Goal: Task Accomplishment & Management: Manage account settings

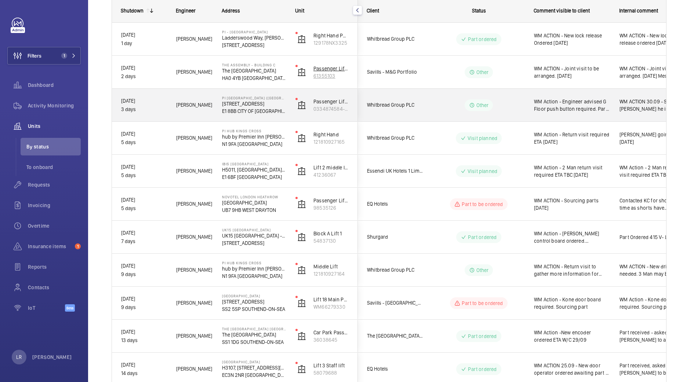
scroll to position [120, 0]
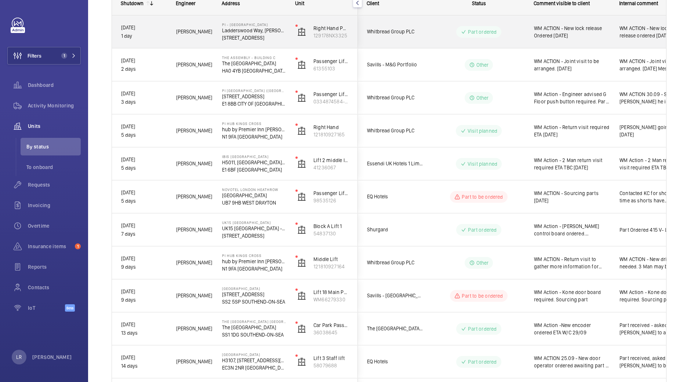
click at [446, 35] on wm-front-pills-cell "Part ordered" at bounding box center [478, 32] width 91 height 12
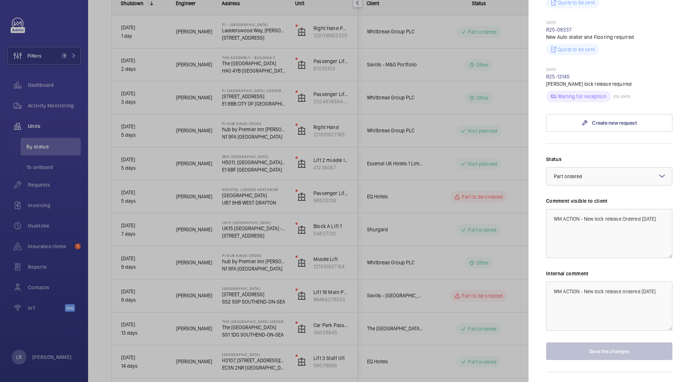
scroll to position [267, 0]
click at [476, 199] on div at bounding box center [345, 191] width 690 height 382
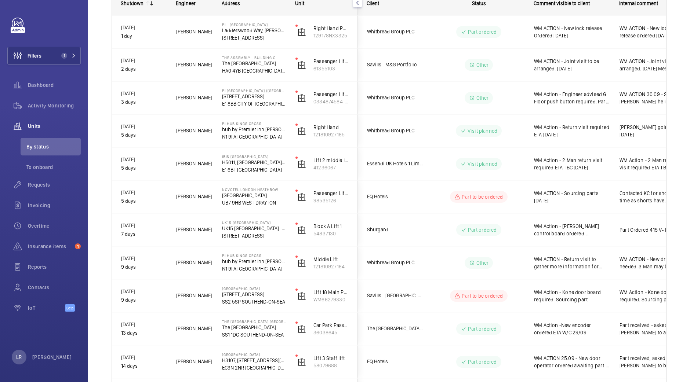
scroll to position [0, 0]
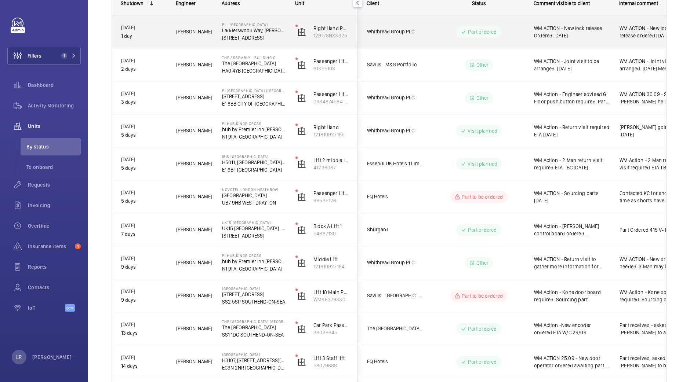
click at [560, 36] on span "WM ACTION - New lock release Ordered 2.10.25" at bounding box center [572, 32] width 76 height 15
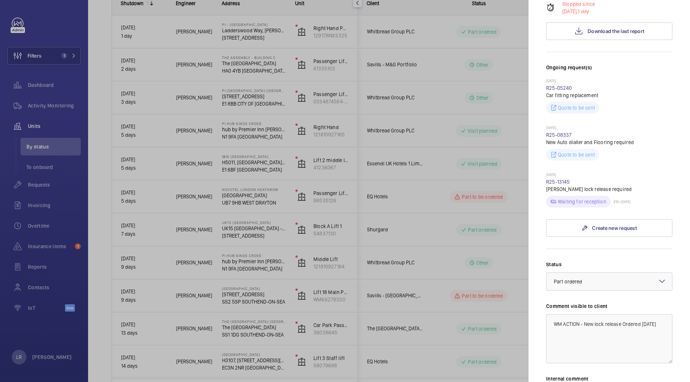
scroll to position [181, 0]
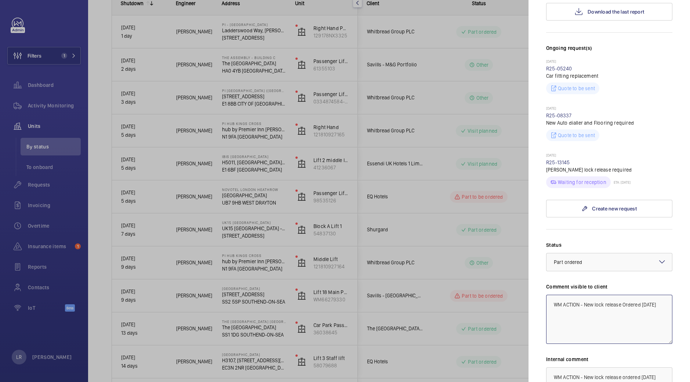
click at [639, 301] on textarea "WM ACTION - New lock release Ordered 2.10.25" at bounding box center [609, 319] width 126 height 49
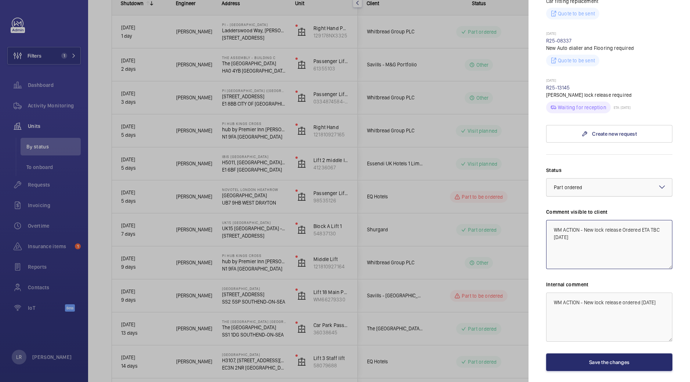
scroll to position [280, 0]
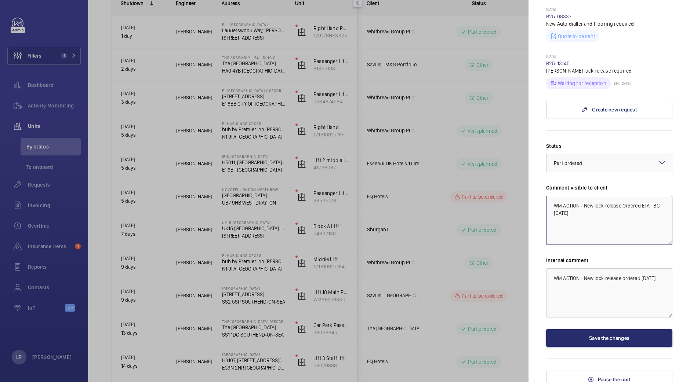
drag, startPoint x: 603, startPoint y: 214, endPoint x: 538, endPoint y: 184, distance: 70.6
click at [538, 184] on mat-sidenav "Stopped unit PI - New Southgate Ladderswood Way, Arnos Grove N11 1FH LONDON Whi…" at bounding box center [608, 191] width 161 height 382
type textarea "WM ACTION - New lock release Ordered ETA TBC [DATE]"
drag, startPoint x: 664, startPoint y: 293, endPoint x: 510, endPoint y: 259, distance: 157.8
click at [510, 259] on mat-sidenav-container "Filters 1 Dashboard Activity Monitoring Units By status To onboard Requests Inv…" at bounding box center [345, 191] width 690 height 382
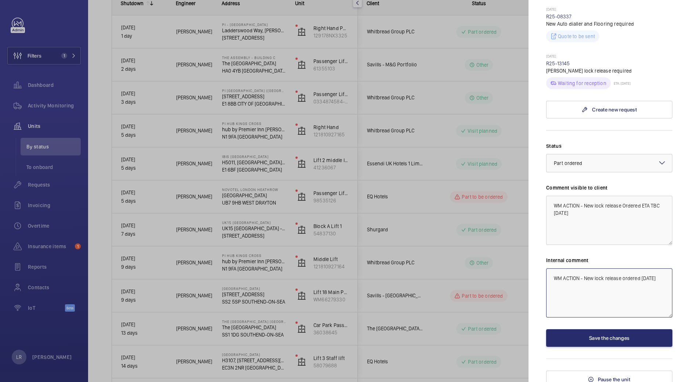
paste textarea "Ordered ETA TBC 3"
type textarea "WM ACTION - New lock release Ordered ETA TBC [DATE]"
click at [583, 332] on button "Save the changes" at bounding box center [609, 339] width 126 height 18
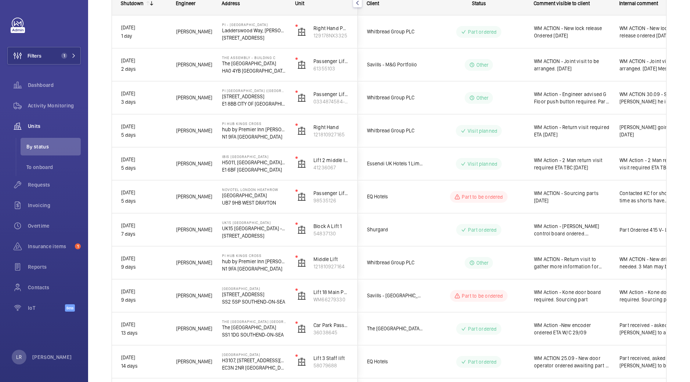
scroll to position [0, 0]
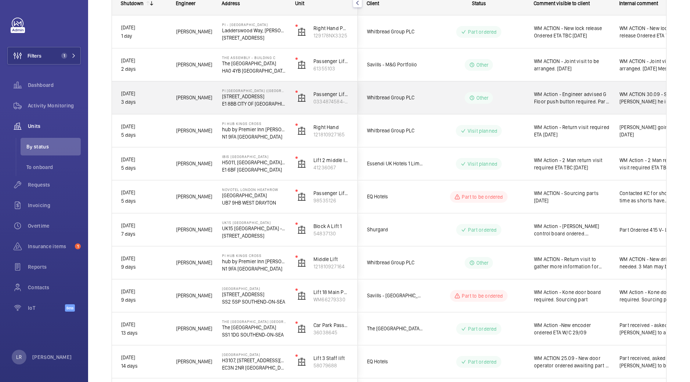
click at [515, 87] on div "Other" at bounding box center [474, 98] width 100 height 26
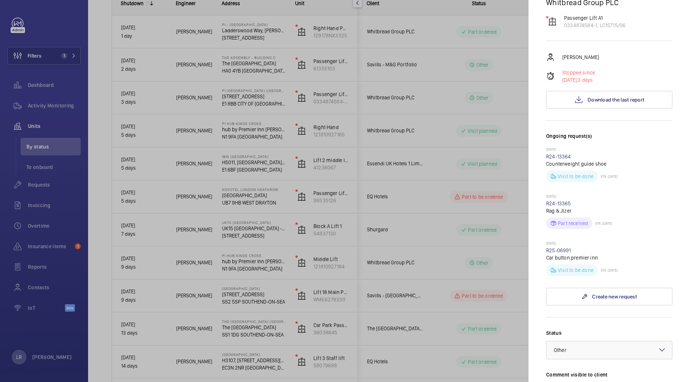
scroll to position [102, 0]
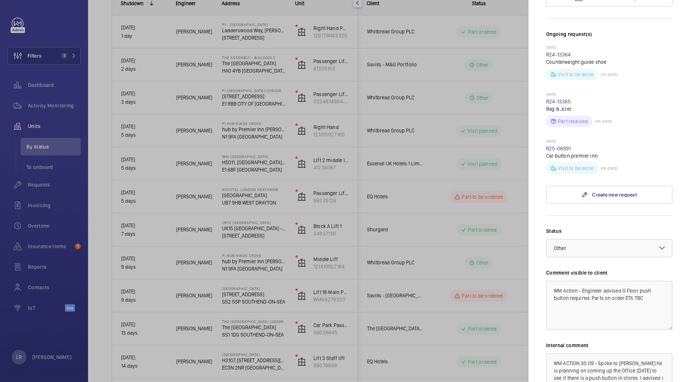
click at [587, 228] on label "Status" at bounding box center [609, 231] width 126 height 7
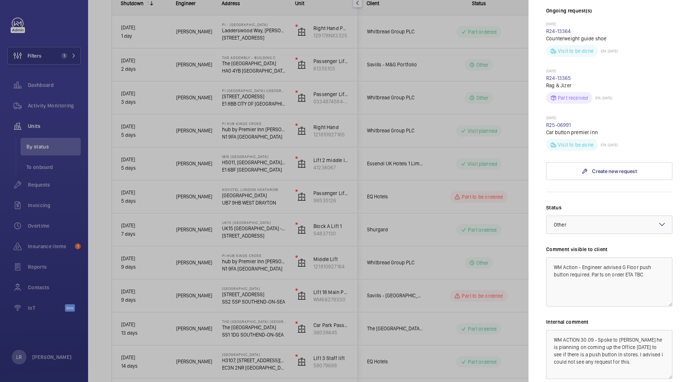
scroll to position [232, 0]
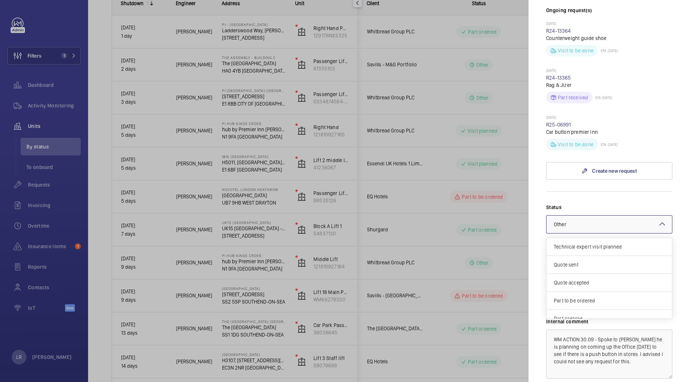
click at [587, 216] on div at bounding box center [609, 225] width 126 height 18
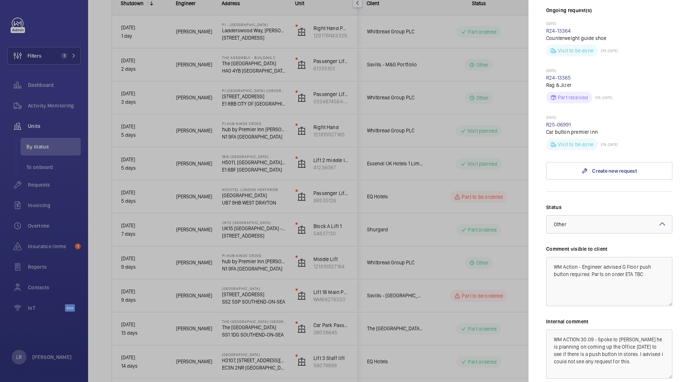
click at [575, 204] on label "Status" at bounding box center [609, 207] width 126 height 7
drag, startPoint x: 650, startPoint y: 332, endPoint x: 629, endPoint y: 317, distance: 26.2
click at [629, 330] on textarea "WM ACTION 30.09 - Spoke to Michael he is planning on coming up the Office tomor…" at bounding box center [609, 354] width 126 height 49
type textarea "WM ACTION 30.09 - Spoke to [PERSON_NAME] he is planning on coming up the Office…"
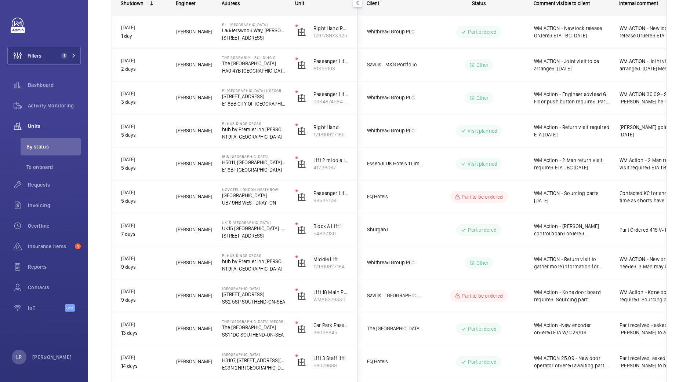
scroll to position [0, 0]
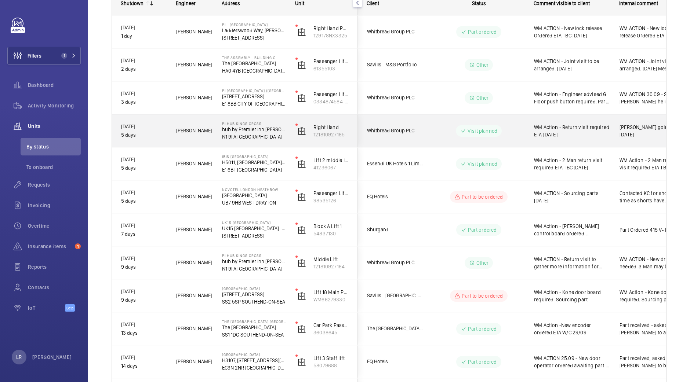
click at [509, 128] on wm-front-pills-cell "Visit planned" at bounding box center [478, 131] width 91 height 12
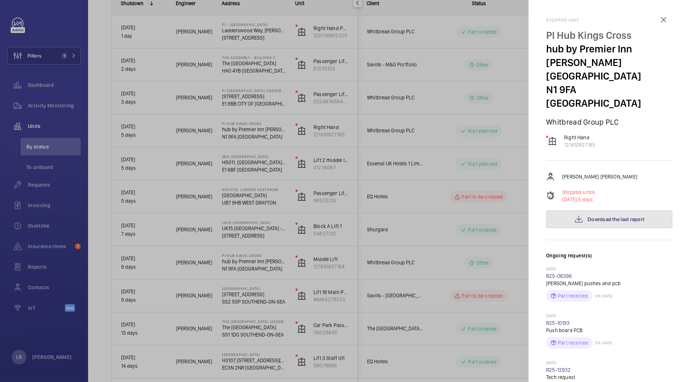
click at [560, 211] on button "Download the last report" at bounding box center [609, 220] width 126 height 18
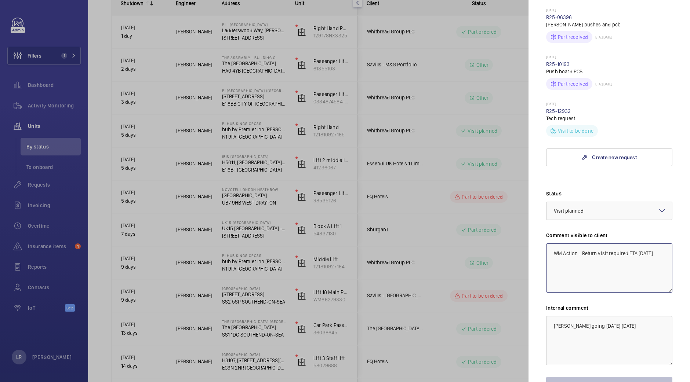
click at [637, 244] on textarea "WM Action - Return visit required ETA 1.10.25" at bounding box center [609, 268] width 126 height 49
type textarea "WM Action - Return visit required ETA TBC 1.10.25"
click at [479, 246] on div at bounding box center [345, 191] width 690 height 382
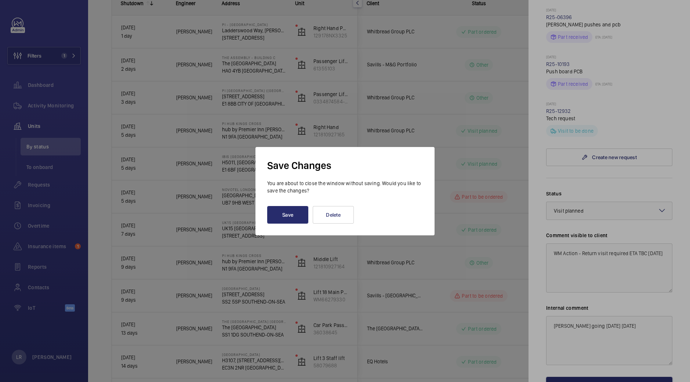
click at [453, 247] on div at bounding box center [345, 191] width 690 height 382
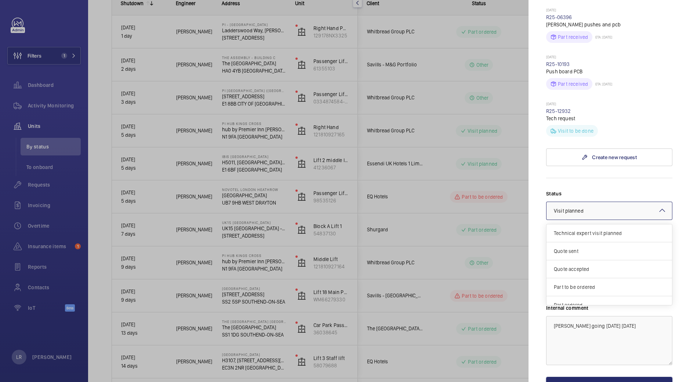
click at [600, 202] on div at bounding box center [609, 211] width 126 height 18
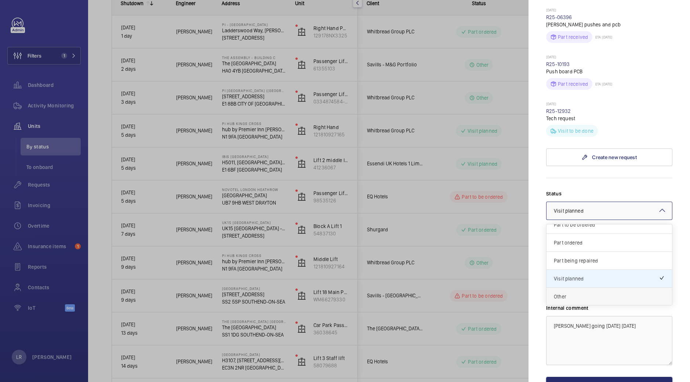
click at [578, 288] on div "Other" at bounding box center [609, 297] width 126 height 18
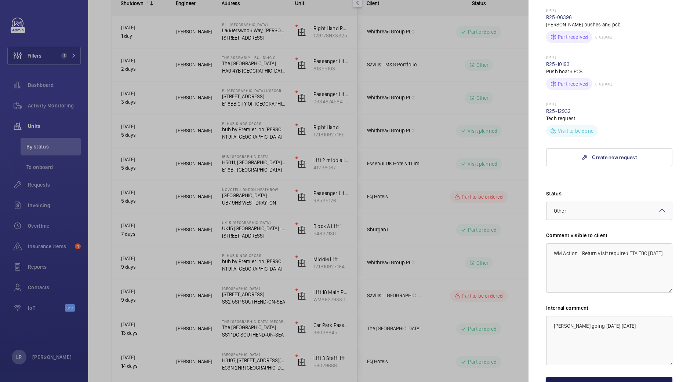
click at [574, 377] on button "Save the changes" at bounding box center [609, 386] width 126 height 18
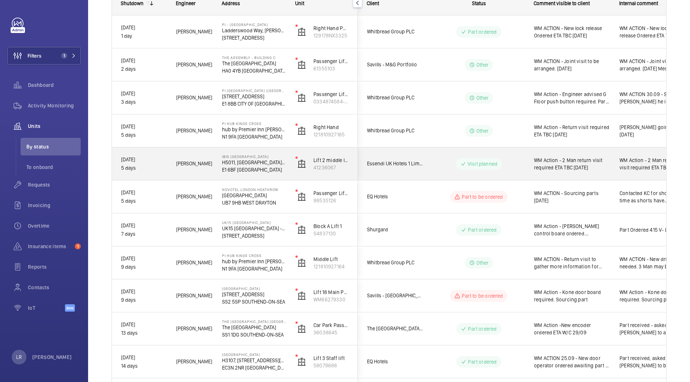
click at [518, 158] on wm-front-pills-cell "Visit planned" at bounding box center [478, 164] width 91 height 12
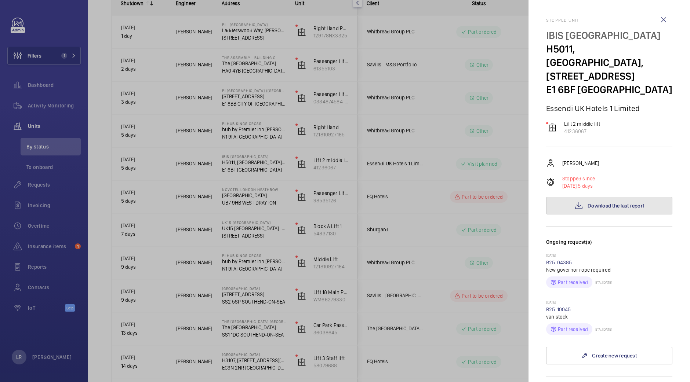
click at [588, 203] on span "Download the last report" at bounding box center [616, 206] width 57 height 6
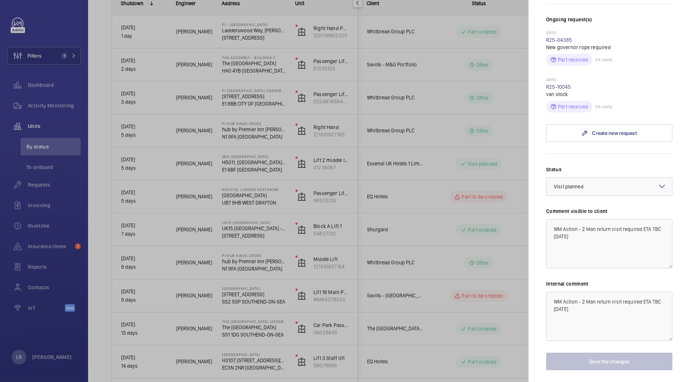
scroll to position [238, 0]
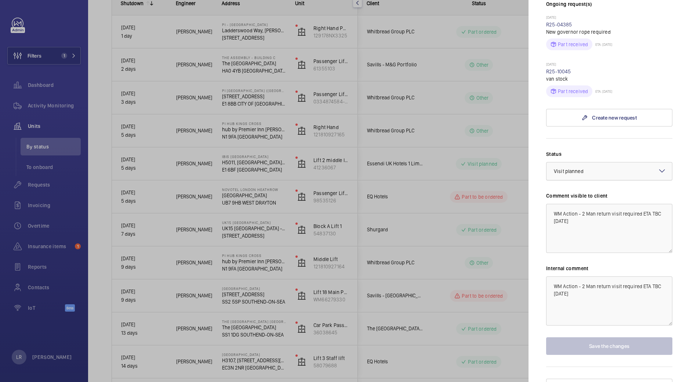
click at [581, 168] on span "Visit planned" at bounding box center [569, 171] width 30 height 6
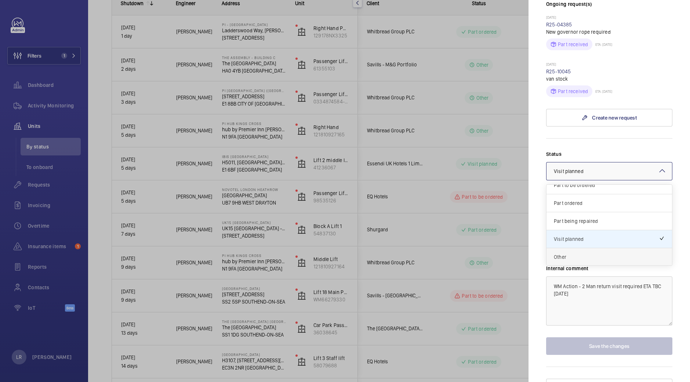
click at [564, 254] on span "Other" at bounding box center [609, 257] width 111 height 7
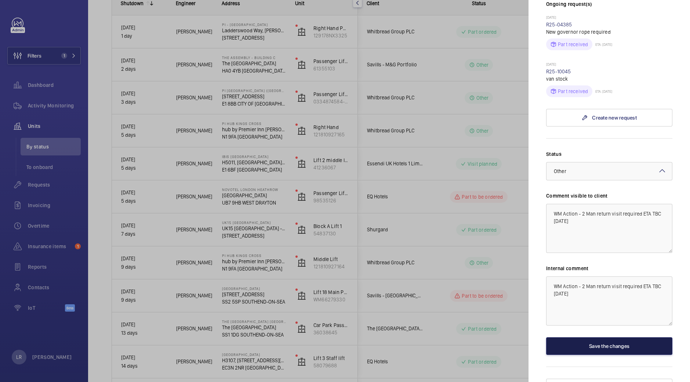
click at [565, 338] on button "Save the changes" at bounding box center [609, 347] width 126 height 18
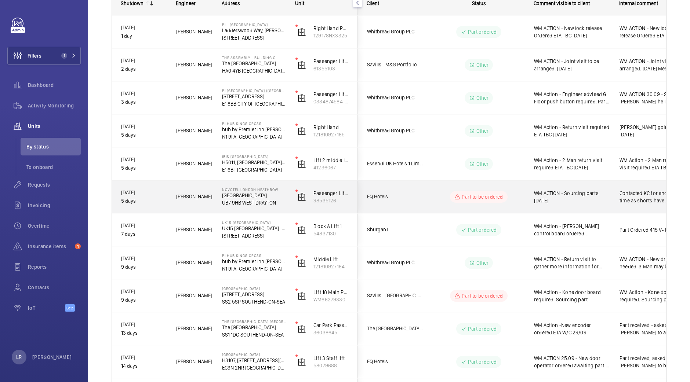
click at [515, 201] on wm-front-pills-cell "Part to be ordered" at bounding box center [478, 197] width 91 height 12
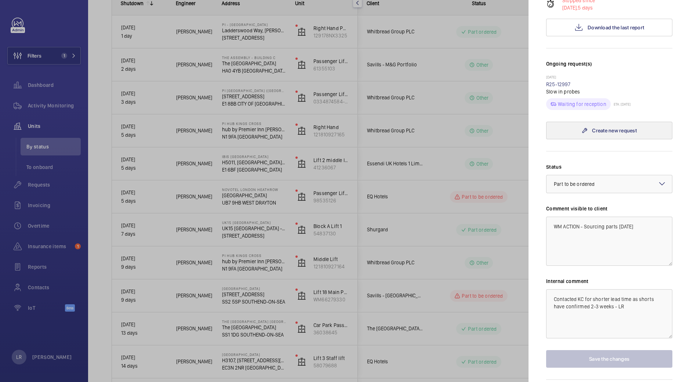
scroll to position [165, 0]
click at [508, 254] on div at bounding box center [345, 191] width 690 height 382
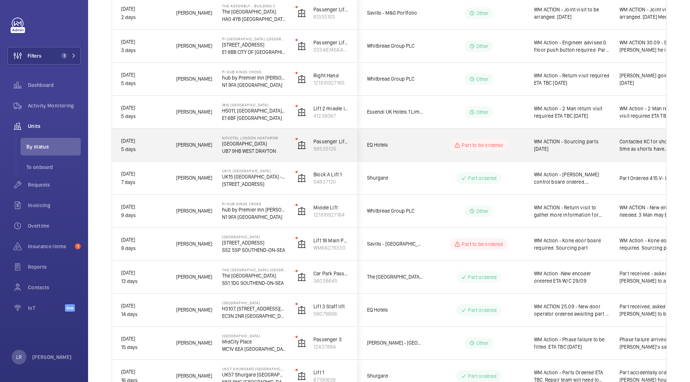
scroll to position [172, 0]
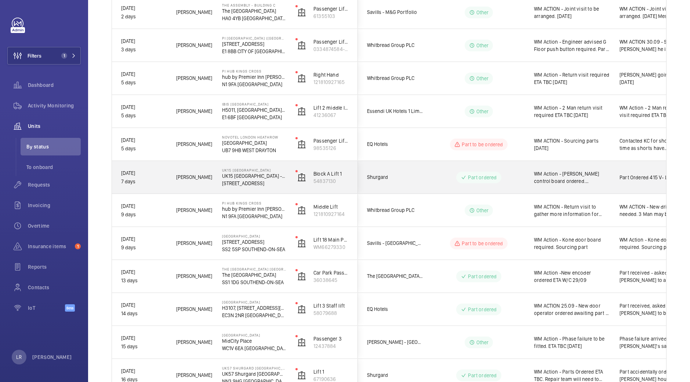
click at [408, 188] on div "Shurgard" at bounding box center [390, 177] width 65 height 23
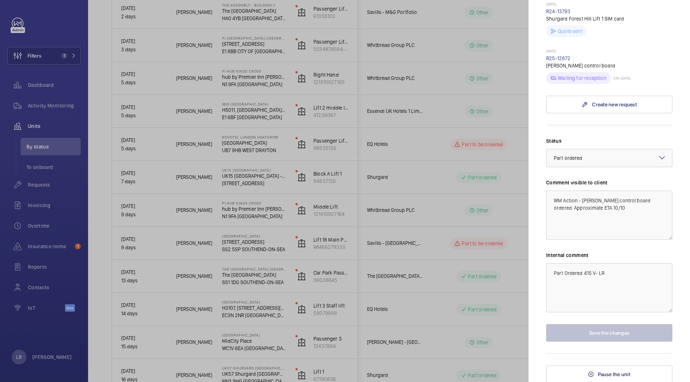
scroll to position [237, 0]
click at [491, 210] on div at bounding box center [345, 191] width 690 height 382
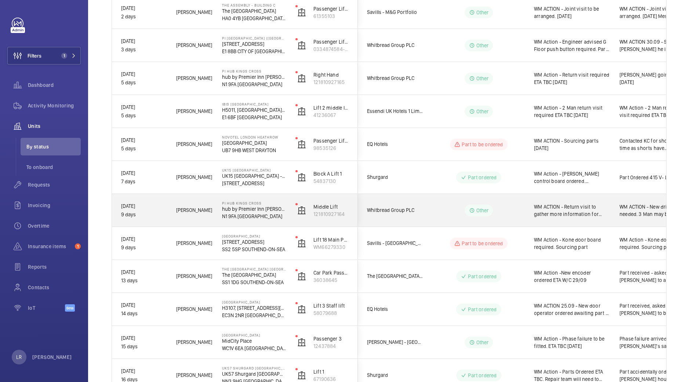
click at [494, 208] on wm-front-pills-cell "Other" at bounding box center [478, 211] width 91 height 12
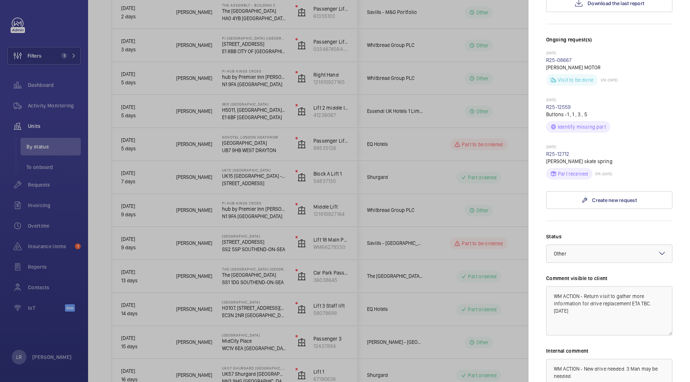
scroll to position [217, 0]
click at [486, 290] on div at bounding box center [345, 191] width 690 height 382
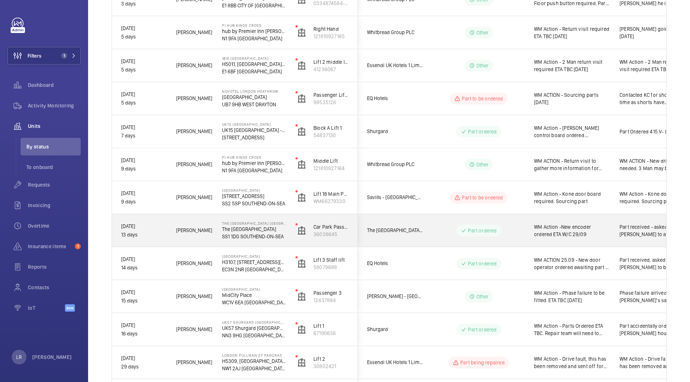
scroll to position [226, 0]
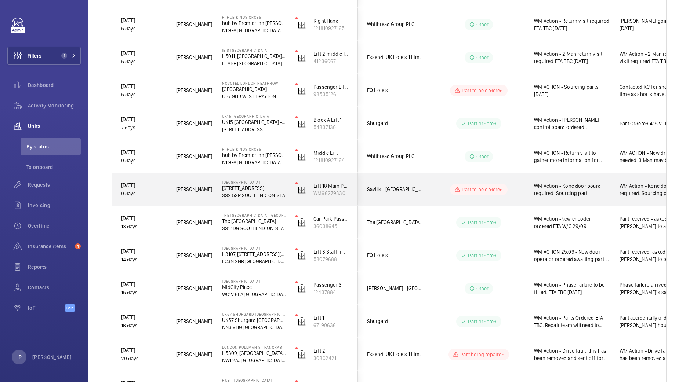
click at [516, 192] on wm-front-pills-cell "Part to be ordered" at bounding box center [478, 190] width 91 height 12
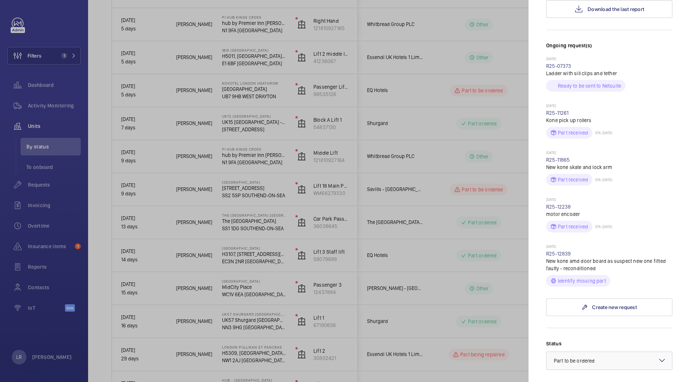
scroll to position [199, 0]
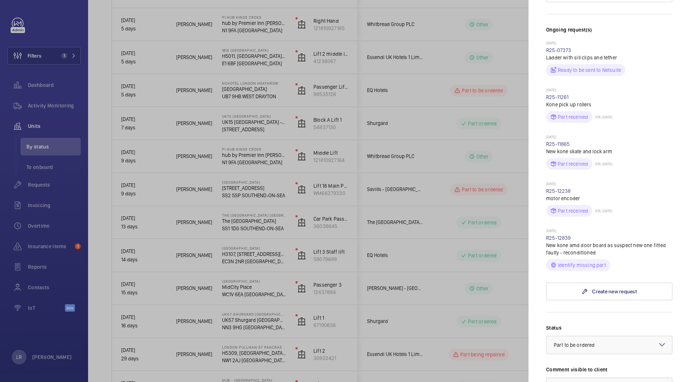
click at [476, 219] on div at bounding box center [345, 191] width 690 height 382
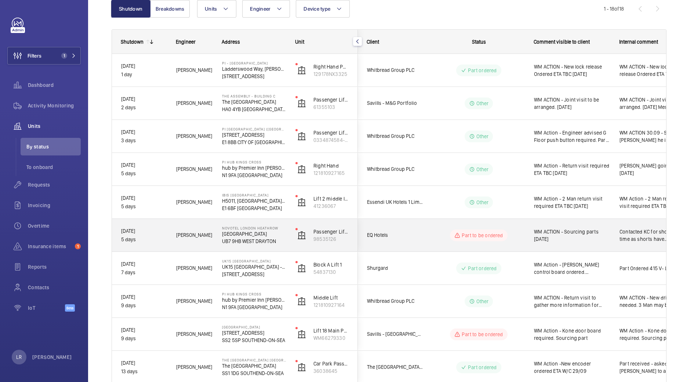
scroll to position [80, 0]
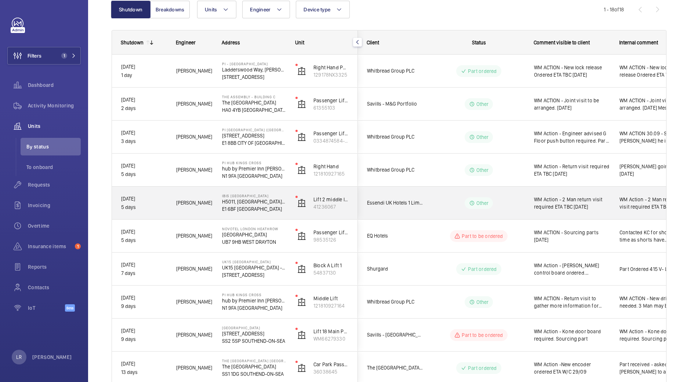
click at [546, 210] on span "WM Action - 2 Man return visit required ETA TBC 1/10/25" at bounding box center [572, 203] width 76 height 15
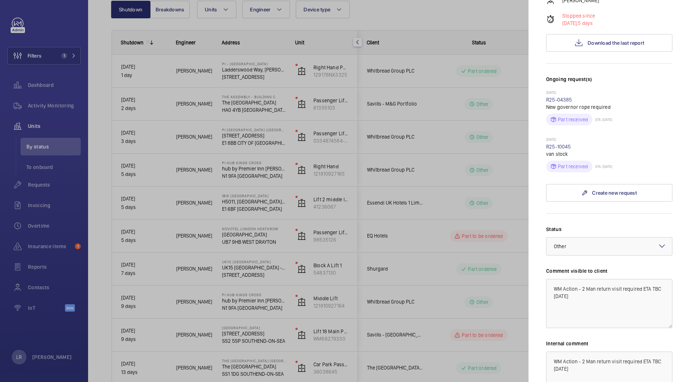
scroll to position [182, 0]
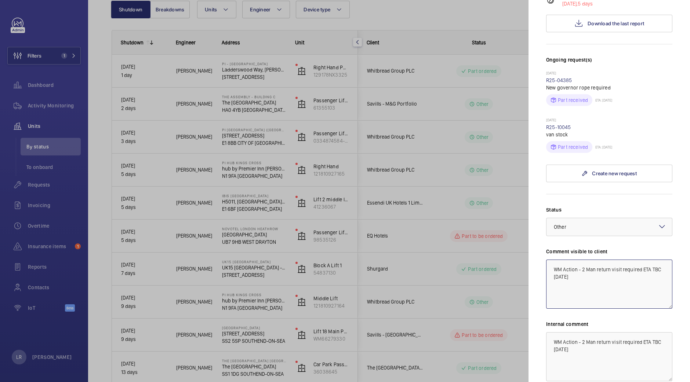
click at [563, 265] on textarea "WM Action - 2 Man return visit required ETA TBC 1/10/25" at bounding box center [609, 284] width 126 height 49
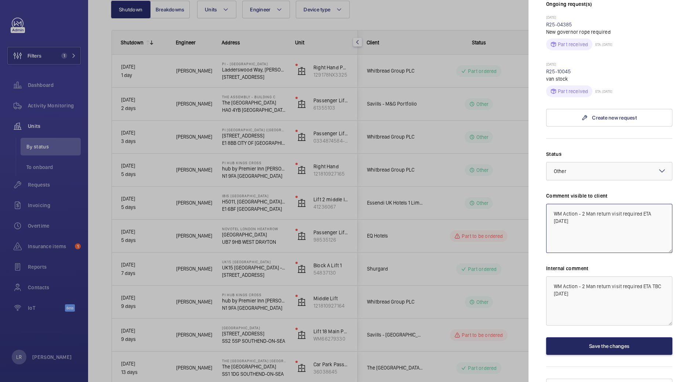
type textarea "WM Action - 2 Man return visit required ETA 3.10.25"
click at [617, 338] on button "Save the changes" at bounding box center [609, 347] width 126 height 18
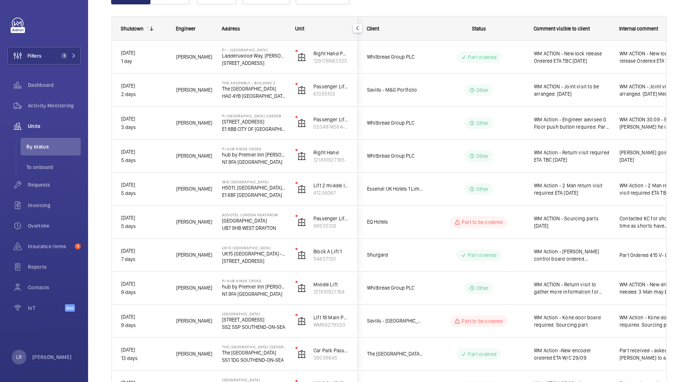
scroll to position [72, 0]
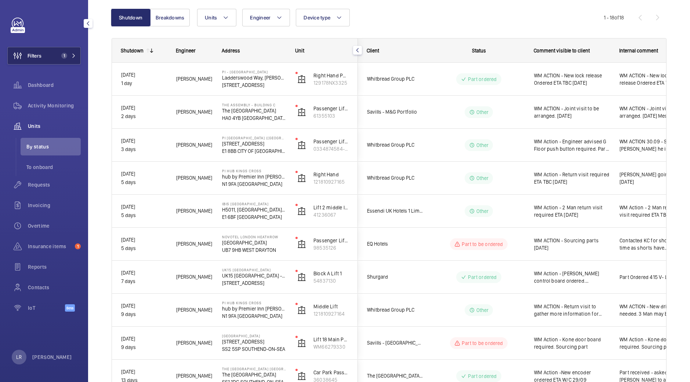
click at [70, 53] on span "1" at bounding box center [67, 56] width 18 height 6
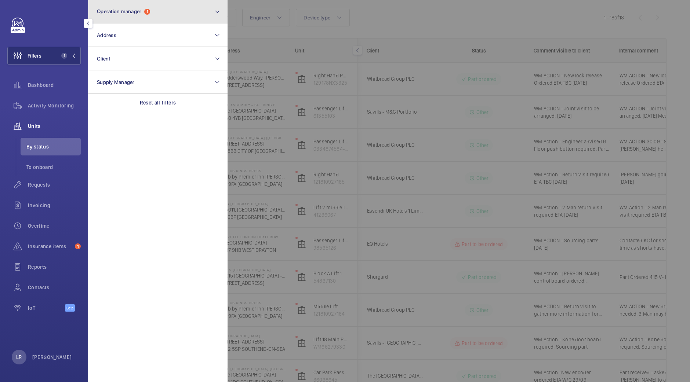
click at [142, 3] on button "Operation manager 1" at bounding box center [157, 11] width 139 height 23
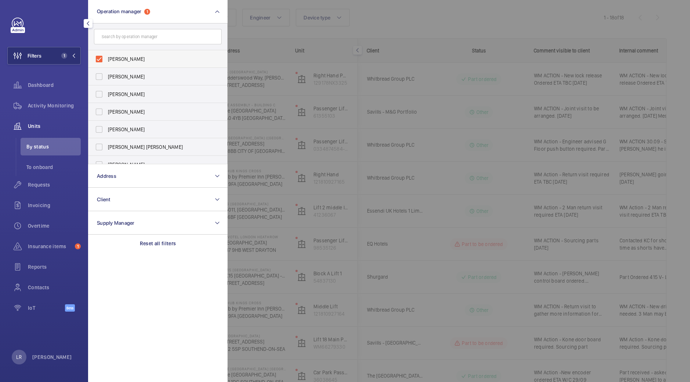
click at [142, 57] on span "Kirsten Kalaher" at bounding box center [158, 58] width 101 height 7
click at [106, 57] on input "Kirsten Kalaher" at bounding box center [99, 59] width 15 height 15
checkbox input "false"
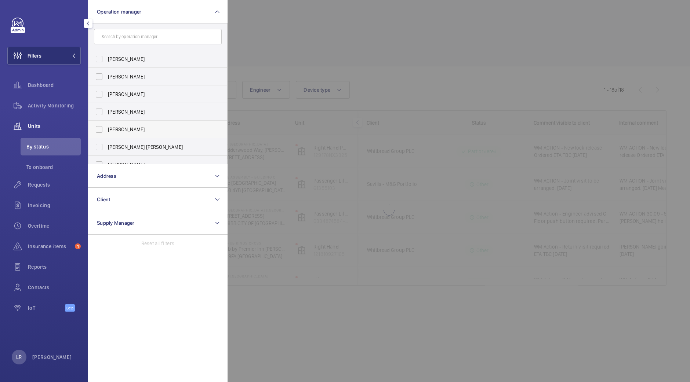
click at [148, 133] on label "Connor Dudley" at bounding box center [152, 130] width 128 height 18
click at [106, 133] on input "Connor Dudley" at bounding box center [99, 129] width 15 height 15
checkbox input "true"
click at [363, 16] on div at bounding box center [573, 191] width 690 height 382
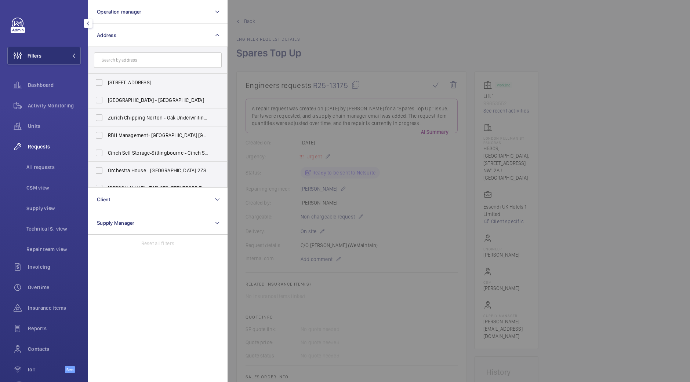
scroll to position [367, 0]
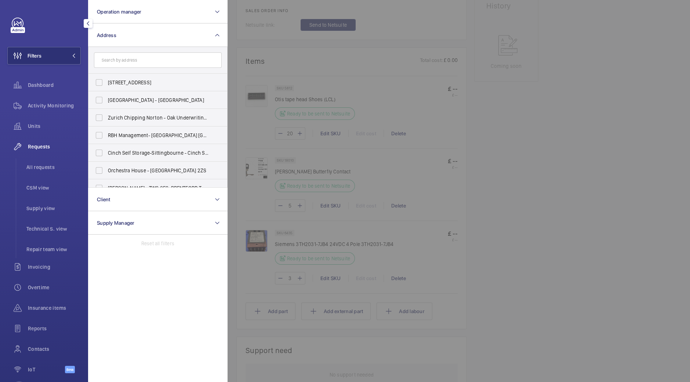
click at [324, 112] on div at bounding box center [573, 191] width 690 height 382
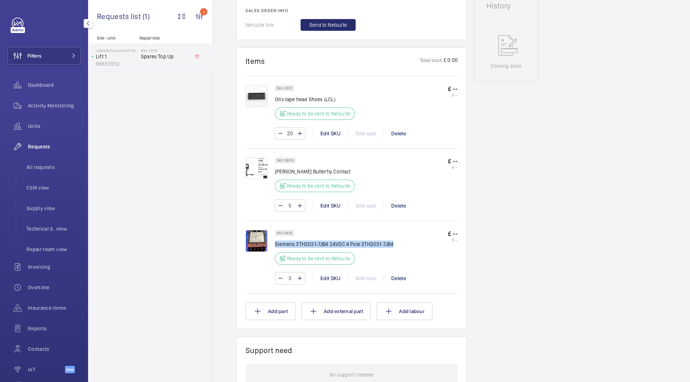
drag, startPoint x: 395, startPoint y: 242, endPoint x: 274, endPoint y: 245, distance: 120.4
click at [274, 245] on div "SKU 6435 Siemens 3TH2031-7JB4 24VDC 4 Pole 3TH2031-7JB4 Ready to be sent to Net…" at bounding box center [352, 261] width 212 height 62
copy div "SKU 6435 Siemens 3TH2031-7JB4 24VDC 4 Pole 3TH2031-7JB4"
click at [257, 240] on img at bounding box center [257, 241] width 22 height 22
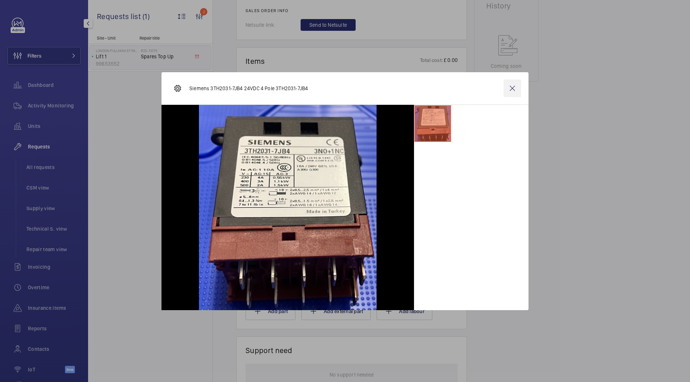
click at [517, 95] on wm-front-icon-button at bounding box center [512, 89] width 18 height 18
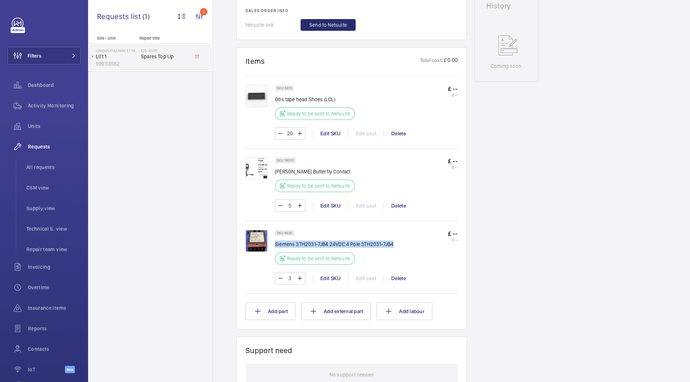
drag, startPoint x: 406, startPoint y: 235, endPoint x: 393, endPoint y: 245, distance: 16.4
click at [393, 245] on div "SKU 6435 Siemens 3TH2031-7JB4 24VDC 4 Pole 3TH2031-7JB4 Ready to be sent to Net…" at bounding box center [366, 249] width 183 height 39
copy div "Siemens 3TH2031-7JB4 24VDC 4 Pole 3TH2031-7JB4"
click at [635, 156] on div "Engineers requests R25-13175 A repair request was created on 2025-10-02 by Kirs…" at bounding box center [451, 165] width 477 height 920
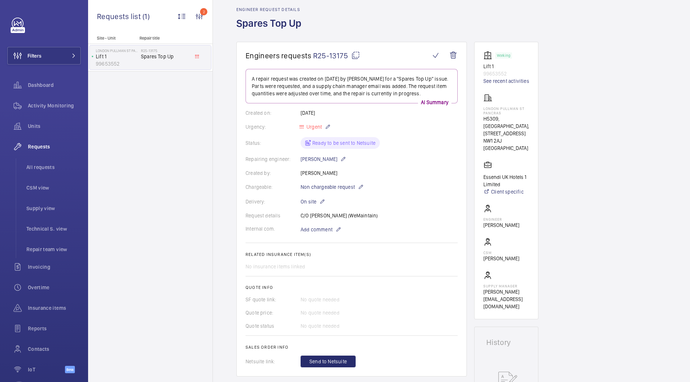
scroll to position [0, 0]
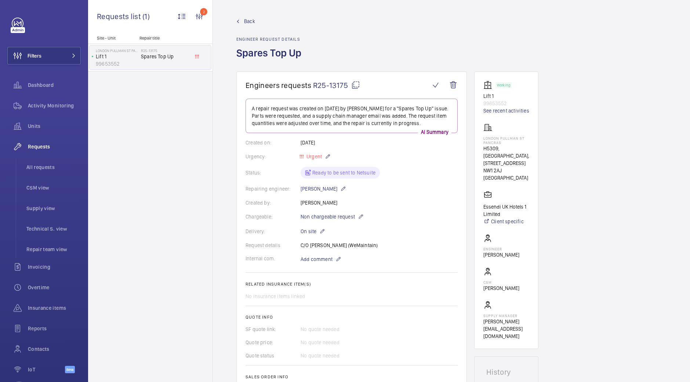
click at [353, 82] on mat-icon at bounding box center [355, 85] width 9 height 9
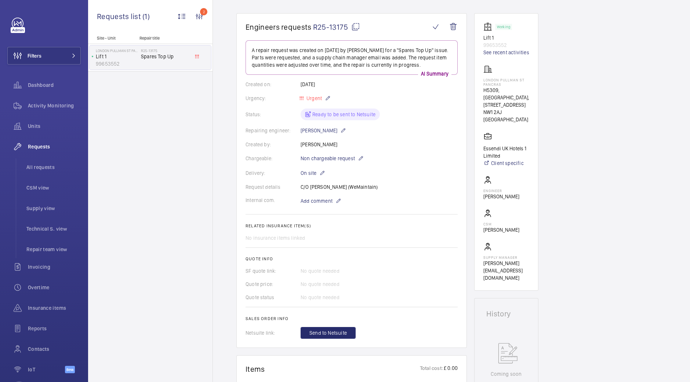
scroll to position [58, 0]
click at [513, 102] on p "H5309, LONDON PULLMAN ST PANCRAS, 100 - 110 Euston Rd" at bounding box center [506, 98] width 46 height 22
drag, startPoint x: 503, startPoint y: 105, endPoint x: 502, endPoint y: 91, distance: 14.7
click at [502, 91] on p "H5309, LONDON PULLMAN ST PANCRAS, 100 - 110 Euston Rd" at bounding box center [506, 98] width 46 height 22
click at [525, 92] on p "H5309, LONDON PULLMAN ST PANCRAS, 100 - 110 Euston Rd" at bounding box center [506, 98] width 46 height 22
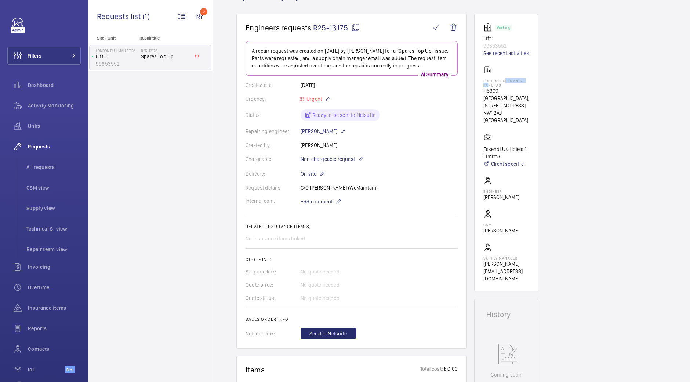
drag, startPoint x: 505, startPoint y: 82, endPoint x: 487, endPoint y: 83, distance: 18.0
click at [487, 83] on p "LONDON PULLMAN ST PANCRAS" at bounding box center [506, 83] width 46 height 9
click at [508, 84] on p "LONDON PULLMAN ST PANCRAS" at bounding box center [506, 83] width 46 height 9
click at [503, 91] on p "H5309, LONDON PULLMAN ST PANCRAS, 100 - 110 Euston Rd" at bounding box center [506, 98] width 46 height 22
click at [505, 85] on p "LONDON PULLMAN ST PANCRAS" at bounding box center [506, 83] width 46 height 9
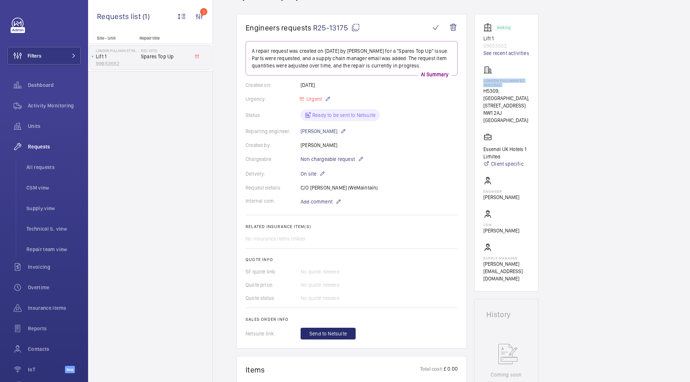
drag, startPoint x: 505, startPoint y: 85, endPoint x: 483, endPoint y: 77, distance: 23.5
click at [483, 77] on wm-front-card "Working Lift 1 99653552 See recent activities LONDON PULLMAN ST PANCRAS H5309, …" at bounding box center [506, 153] width 64 height 278
copy p "LONDON PULLMAN ST PANCRAS"
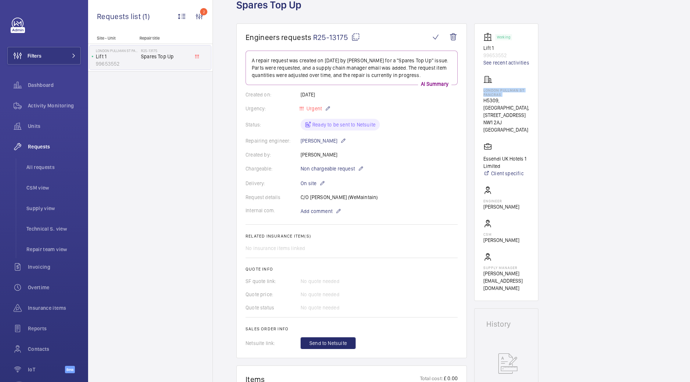
scroll to position [0, 0]
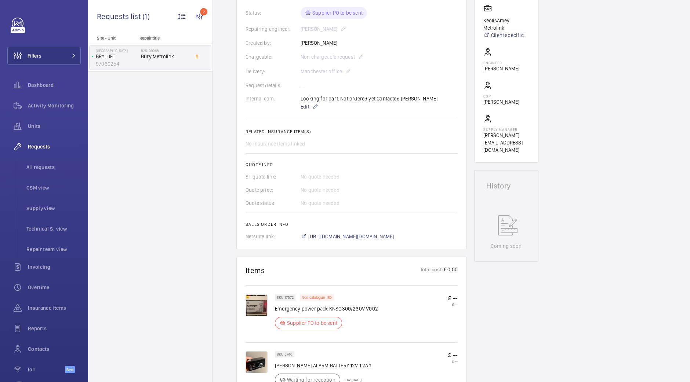
scroll to position [164, 0]
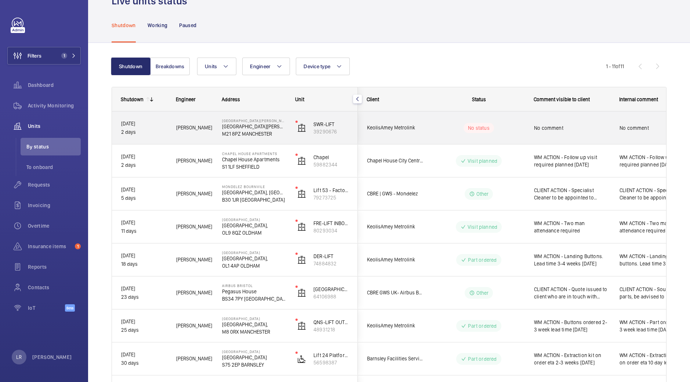
scroll to position [28, 0]
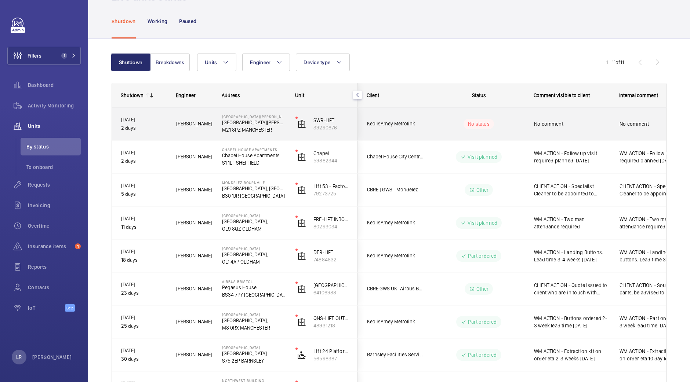
click at [440, 116] on div "No status" at bounding box center [474, 124] width 100 height 25
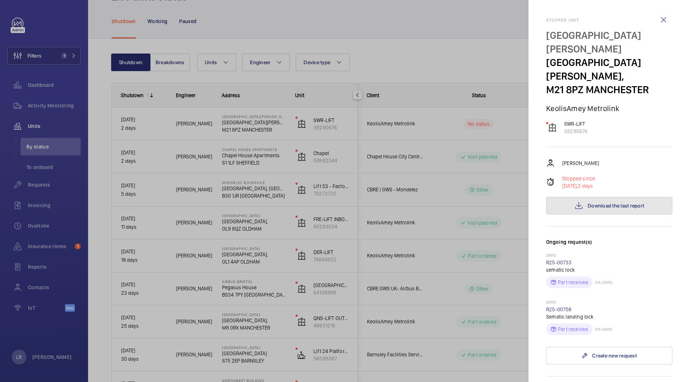
click at [574, 205] on mat-icon at bounding box center [578, 205] width 9 height 9
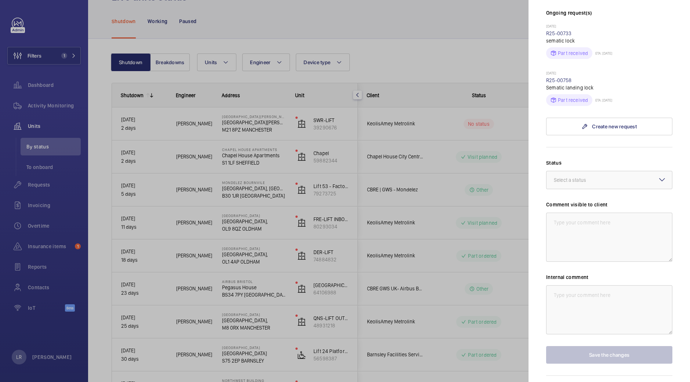
scroll to position [251, 0]
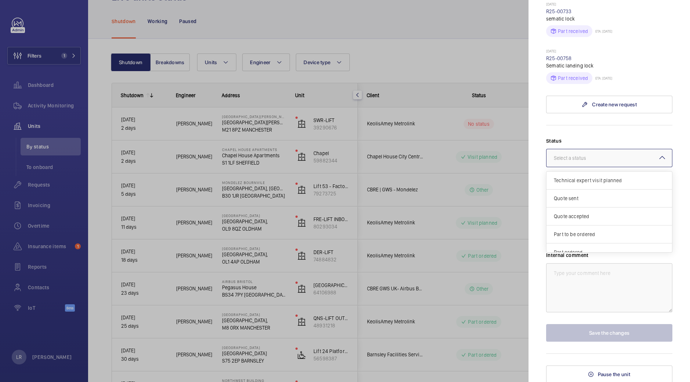
click at [637, 161] on div at bounding box center [609, 158] width 126 height 18
click at [574, 237] on div "Other" at bounding box center [609, 244] width 126 height 18
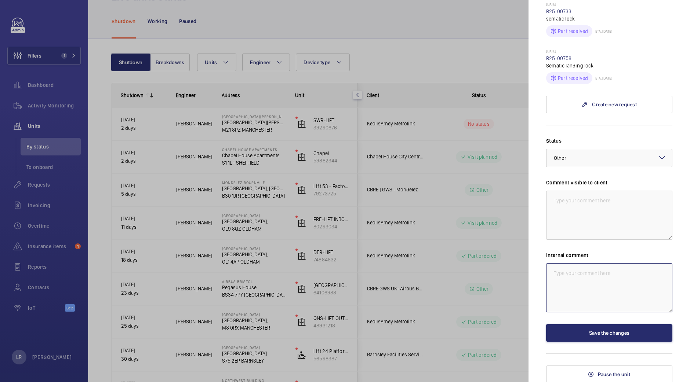
click at [595, 296] on textarea at bounding box center [609, 287] width 126 height 49
type textarea "Waiting for tony to get back to me on why the lift was shutdown"
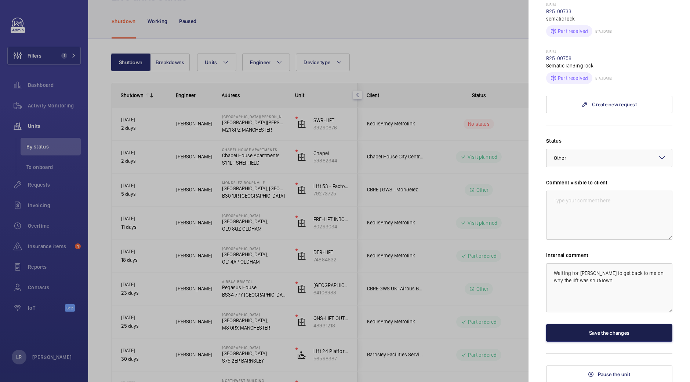
click at [592, 328] on button "Save the changes" at bounding box center [609, 333] width 126 height 18
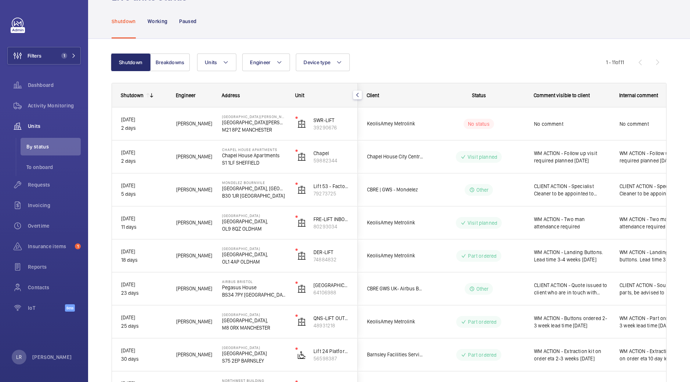
scroll to position [0, 0]
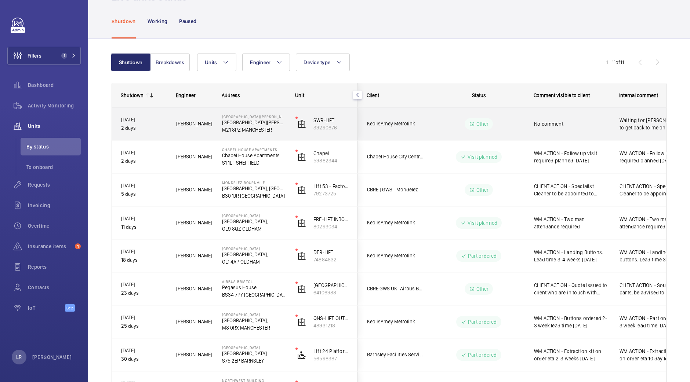
click at [454, 127] on wm-front-pills-cell "Other" at bounding box center [478, 124] width 91 height 12
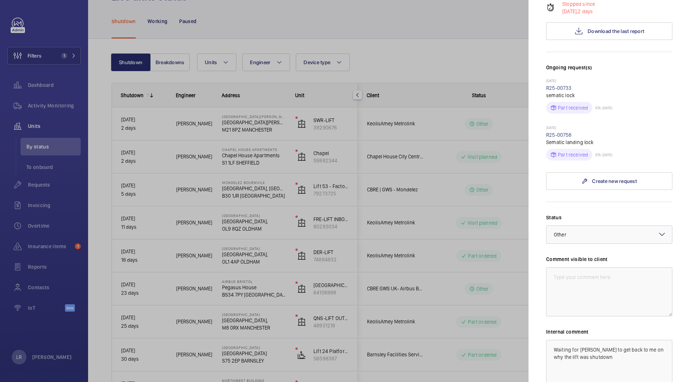
scroll to position [188, 0]
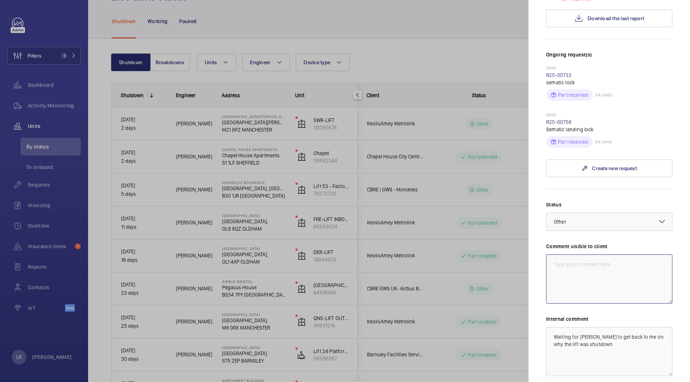
click at [614, 262] on textarea at bounding box center [609, 279] width 126 height 49
drag, startPoint x: 618, startPoint y: 293, endPoint x: 563, endPoint y: 257, distance: 65.8
click at [563, 257] on textarea "WM ACTION - 2 Man return required ETA TBC 3.10.25" at bounding box center [609, 279] width 126 height 49
click at [577, 280] on textarea "WM ACTION - 2 Man return required ETA TBC 3.10.25" at bounding box center [609, 279] width 126 height 49
type textarea "WM ACTION - 2 Man return required ETA TBC 3.10.25"
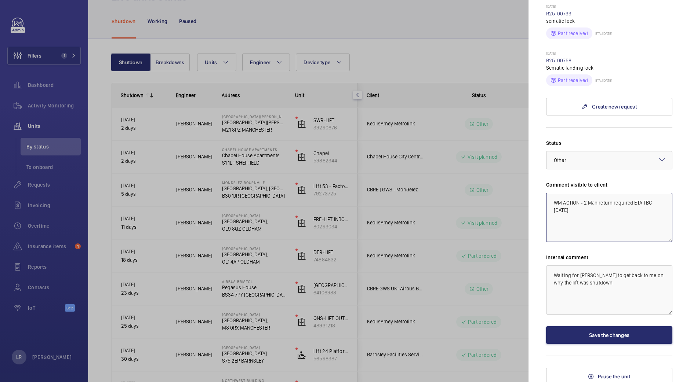
scroll to position [250, 0]
drag, startPoint x: 577, startPoint y: 280, endPoint x: 538, endPoint y: 266, distance: 41.8
click at [538, 266] on mat-sidenav "Stopped unit St Werburgh’s Road Railway Station St Werburgh’s Road Railway Stat…" at bounding box center [608, 191] width 161 height 382
paste textarea "e have the parts in stock but needs 2 men and been tied up and Sean on holiday"
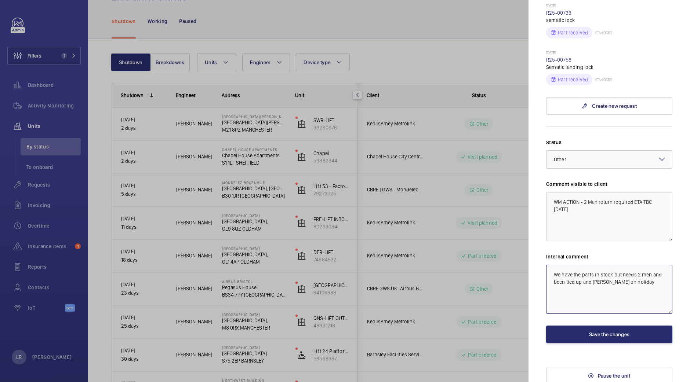
click at [576, 282] on textarea "We have the parts in stock but needs 2 men and been tied up and Sean on holiday" at bounding box center [609, 289] width 126 height 49
type textarea "We have the parts in stock but needs 2 men and Tony is tied up and Sean on holi…"
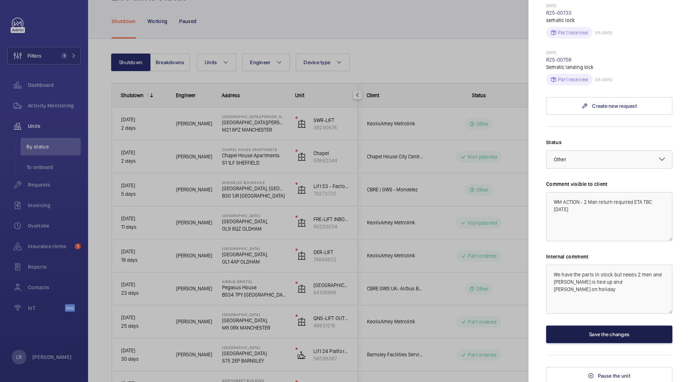
click at [609, 333] on button "Save the changes" at bounding box center [609, 335] width 126 height 18
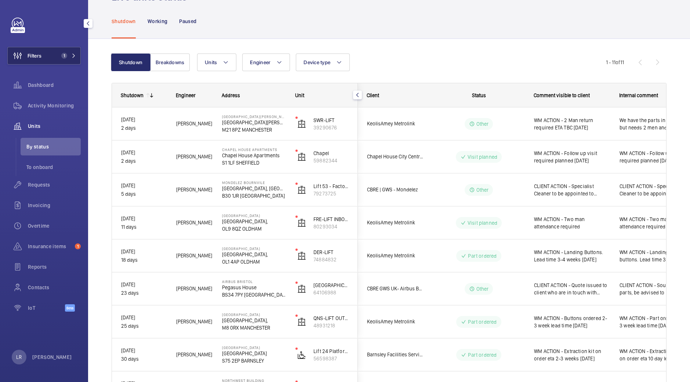
click at [70, 64] on button "Filters 1" at bounding box center [43, 56] width 73 height 18
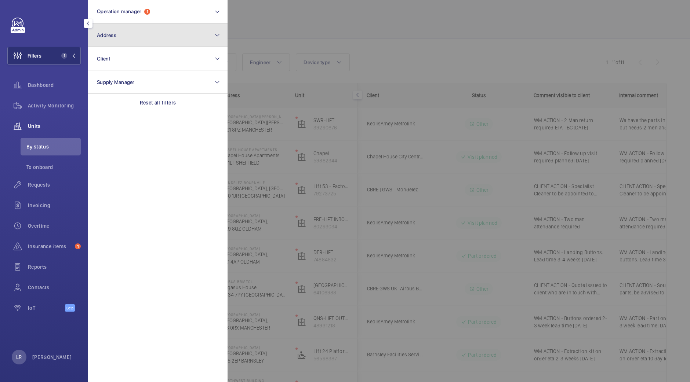
click at [150, 37] on button "Address" at bounding box center [157, 34] width 139 height 23
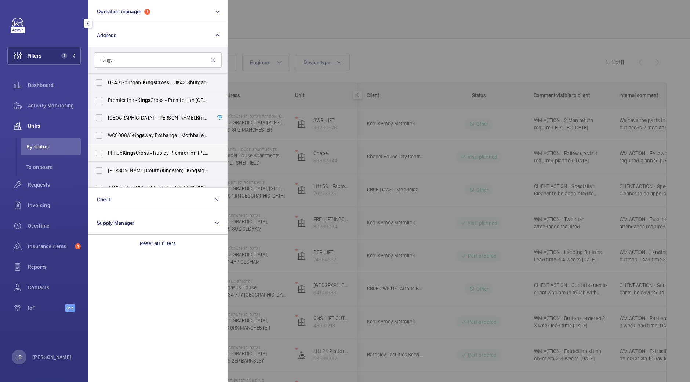
type input "Kings"
click at [153, 160] on label "PI Hub Kings Cross - hub by Premier Inn London King's Cross hotel, LONDON N1 9FA" at bounding box center [152, 153] width 128 height 18
click at [106, 160] on input "PI Hub Kings Cross - hub by Premier Inn London King's Cross hotel, LONDON N1 9FA" at bounding box center [99, 153] width 15 height 15
checkbox input "true"
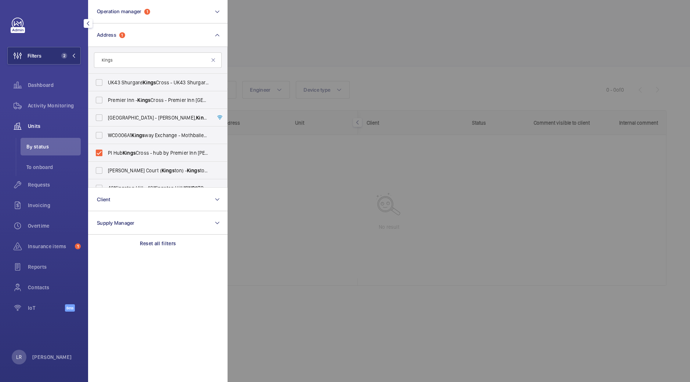
click at [359, 116] on div at bounding box center [573, 191] width 690 height 382
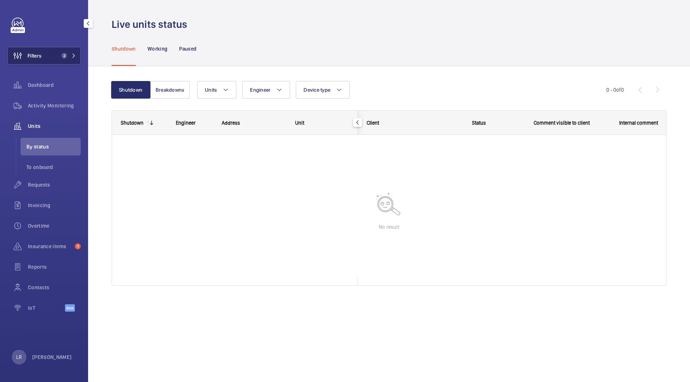
click at [61, 54] on span "2" at bounding box center [62, 56] width 9 height 6
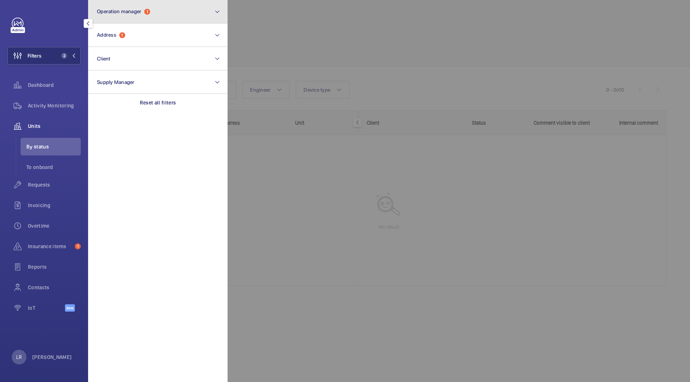
click at [134, 11] on span "Operation manager" at bounding box center [119, 11] width 44 height 6
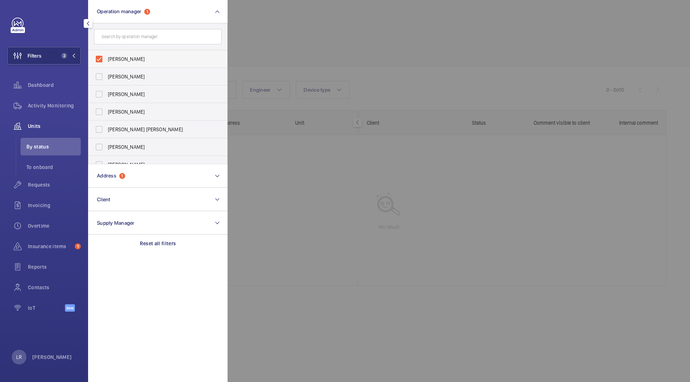
click at [139, 62] on span "[PERSON_NAME]" at bounding box center [158, 58] width 101 height 7
click at [106, 62] on input "[PERSON_NAME]" at bounding box center [99, 59] width 15 height 15
checkbox input "false"
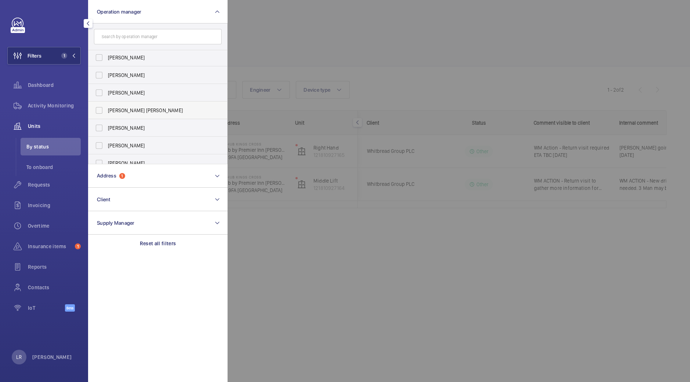
scroll to position [27, 0]
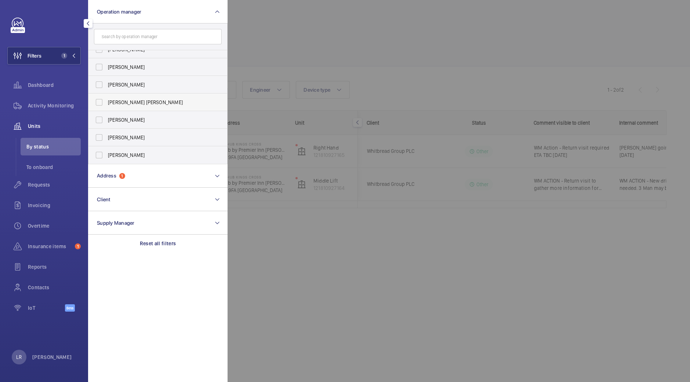
click at [137, 131] on label "Kirsten Kalaher" at bounding box center [152, 138] width 128 height 18
click at [106, 131] on input "Kirsten Kalaher" at bounding box center [99, 137] width 15 height 15
checkbox input "true"
click at [346, 8] on div at bounding box center [573, 191] width 690 height 382
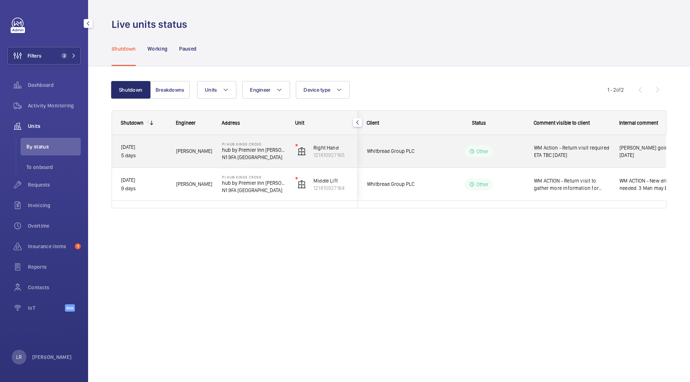
click at [426, 149] on div "Other" at bounding box center [474, 151] width 100 height 26
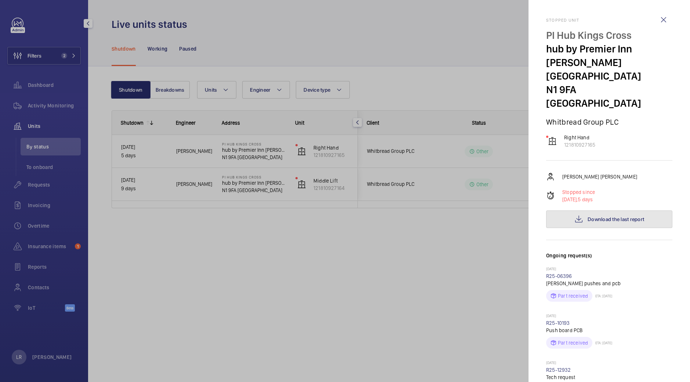
click at [598, 217] on span "Download the last report" at bounding box center [616, 220] width 57 height 6
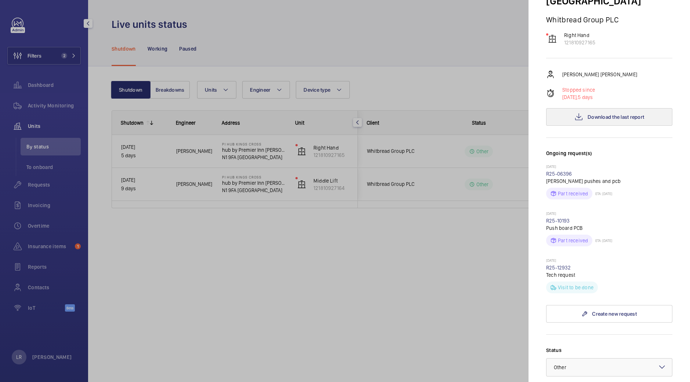
scroll to position [102, 0]
click at [393, 252] on div at bounding box center [345, 191] width 690 height 382
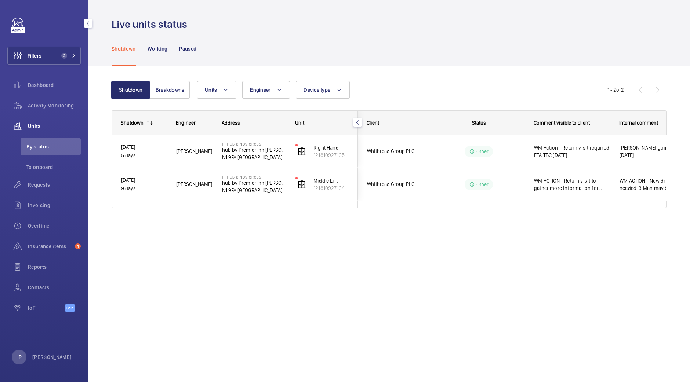
scroll to position [0, 0]
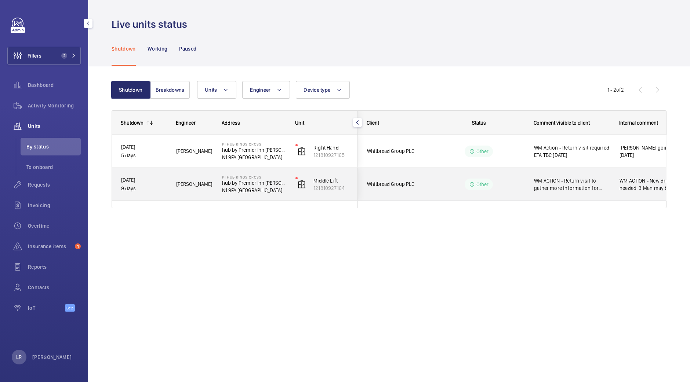
click at [287, 186] on div "Middle Lift 121810927164" at bounding box center [322, 184] width 71 height 33
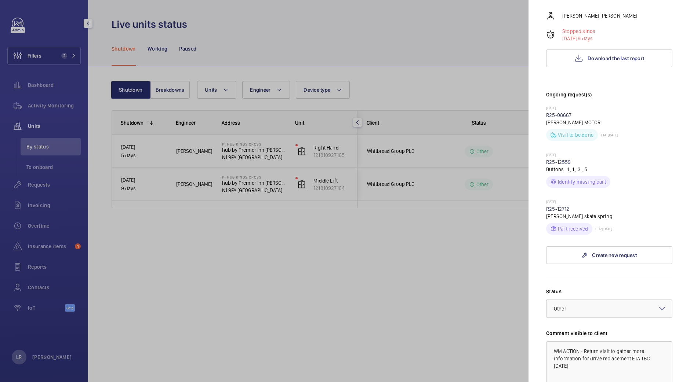
scroll to position [163, 0]
click at [224, 46] on div at bounding box center [345, 191] width 690 height 382
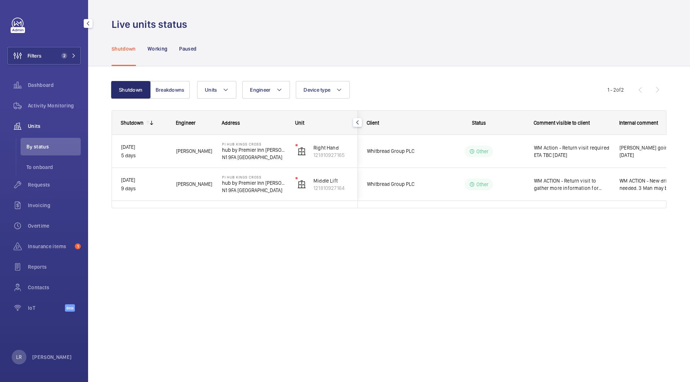
scroll to position [0, 0]
click at [70, 58] on span "2" at bounding box center [67, 56] width 18 height 6
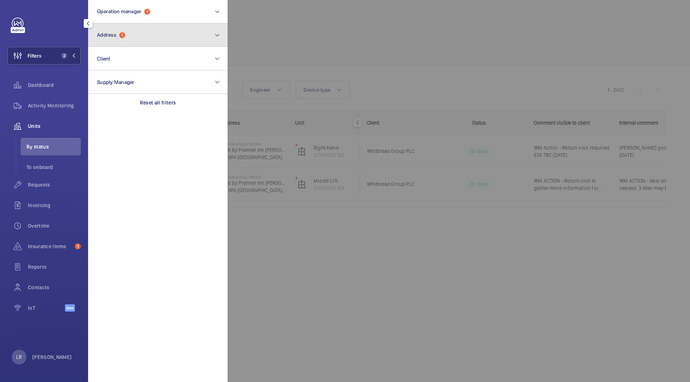
click at [147, 40] on button "Address 1" at bounding box center [157, 34] width 139 height 23
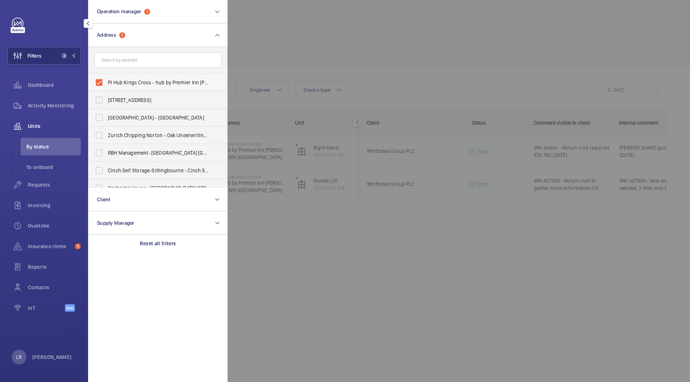
click at [155, 82] on span "PI Hub Kings Cross - hub by Premier Inn London King's Cross hotel, LONDON N1 9FA" at bounding box center [158, 82] width 101 height 7
click at [106, 82] on input "PI Hub Kings Cross - hub by Premier Inn London King's Cross hotel, LONDON N1 9FA" at bounding box center [99, 82] width 15 height 15
checkbox input "false"
click at [368, 27] on div at bounding box center [573, 191] width 690 height 382
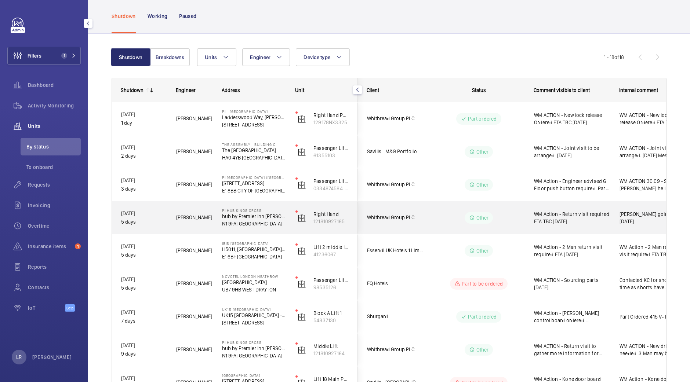
scroll to position [33, 0]
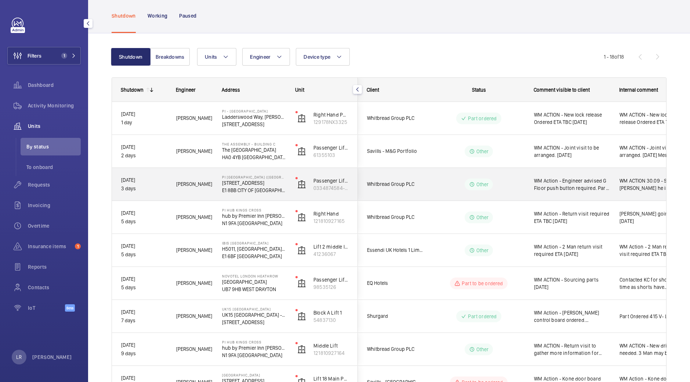
click at [421, 188] on span "Whitbread Group PLC" at bounding box center [395, 184] width 57 height 8
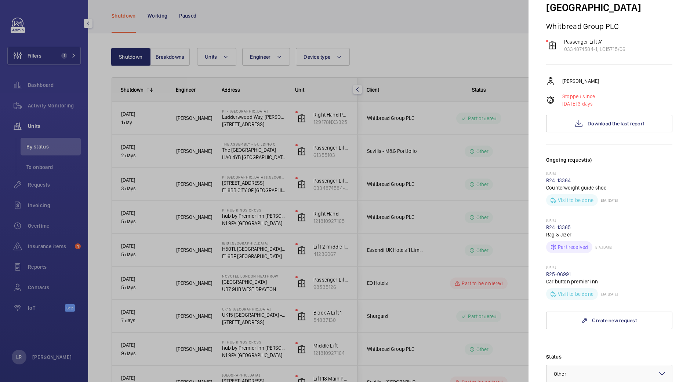
scroll to position [83, 0]
click at [502, 218] on div at bounding box center [345, 191] width 690 height 382
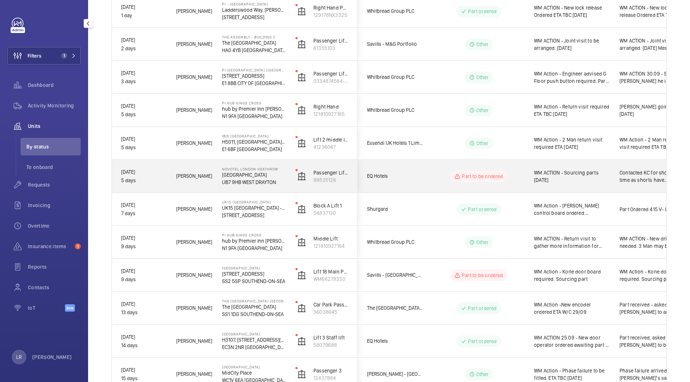
scroll to position [141, 0]
click at [431, 175] on div "Part to be ordered" at bounding box center [474, 176] width 100 height 26
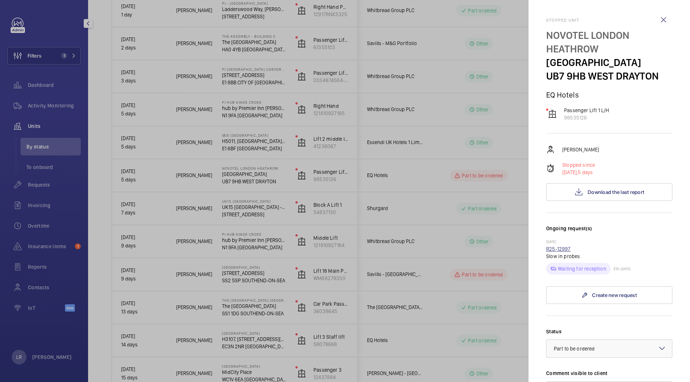
click at [559, 248] on link "R25-12997" at bounding box center [558, 249] width 25 height 6
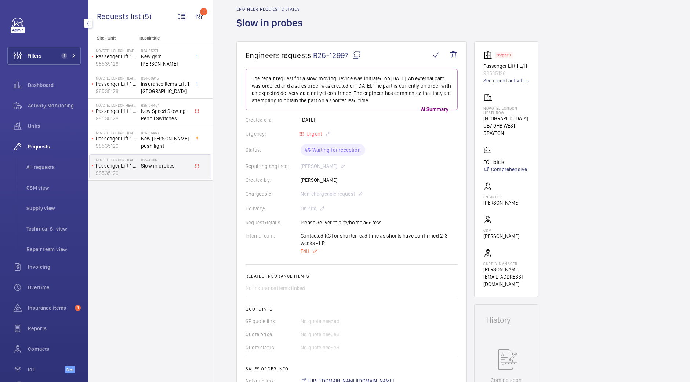
scroll to position [30, 0]
click at [354, 55] on mat-icon at bounding box center [356, 55] width 9 height 9
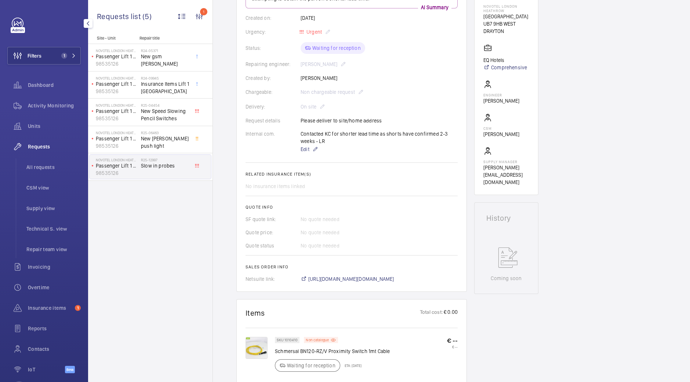
scroll to position [136, 0]
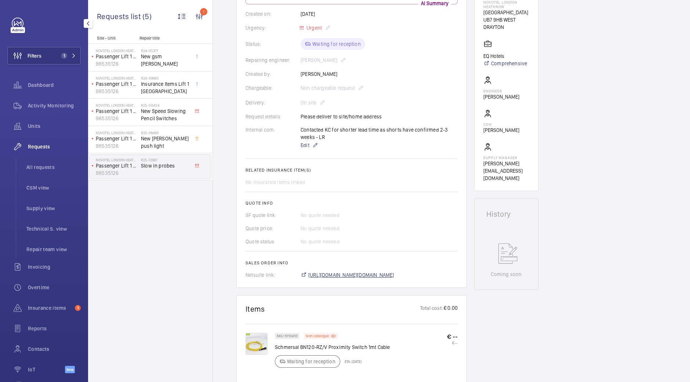
click at [344, 275] on span "https://6461500.app.netsuite.com/app/accounting/transactions/salesord.nl?id=305…" at bounding box center [351, 275] width 86 height 7
click at [64, 54] on span "1" at bounding box center [64, 56] width 6 height 6
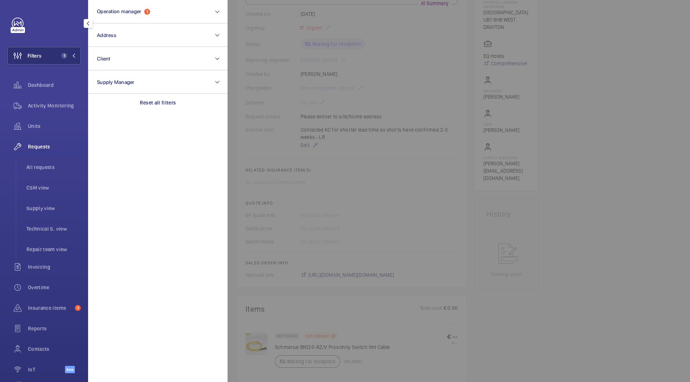
click at [310, 82] on div at bounding box center [573, 191] width 690 height 382
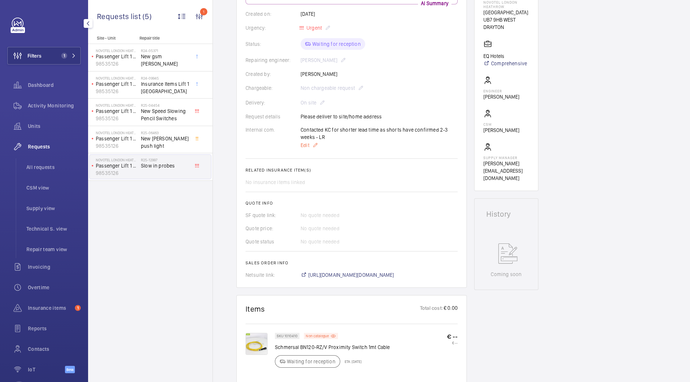
click at [316, 144] on mat-icon at bounding box center [315, 145] width 6 height 9
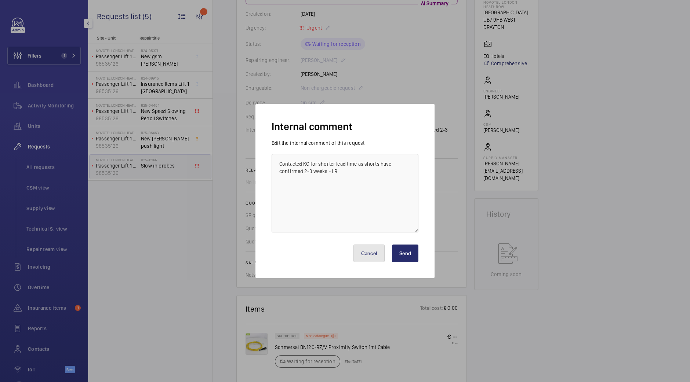
click at [382, 252] on button "Cancel" at bounding box center [369, 254] width 32 height 18
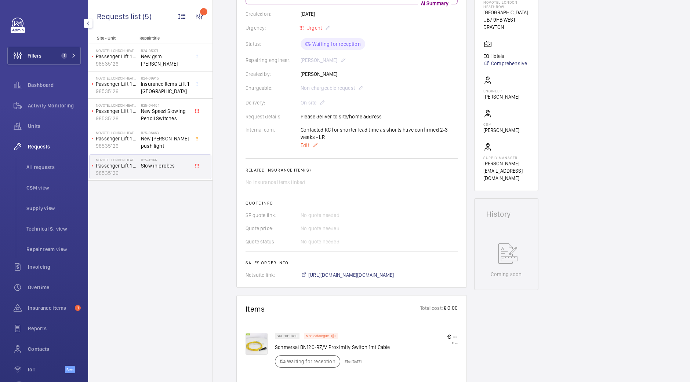
click at [302, 146] on span "Edit" at bounding box center [305, 145] width 9 height 7
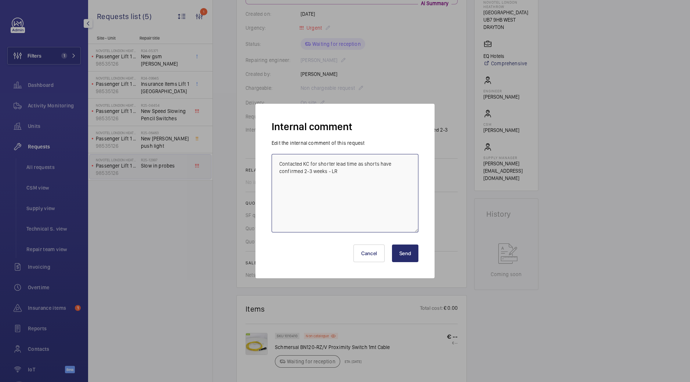
click at [358, 173] on textarea "Contacted KC for shorter lead time as shorts have confirmed 2-3 weeks - LR" at bounding box center [345, 193] width 147 height 79
type textarea "C"
type textarea "KC have. 4-5 day lead time"
click at [403, 258] on button "Send" at bounding box center [405, 254] width 26 height 18
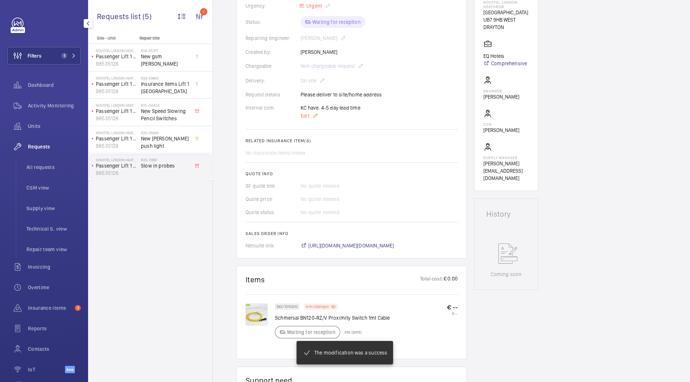
scroll to position [0, 0]
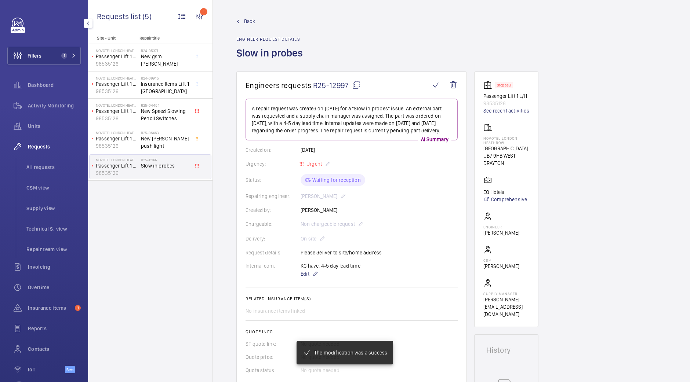
click at [244, 21] on span "Back" at bounding box center [249, 21] width 11 height 7
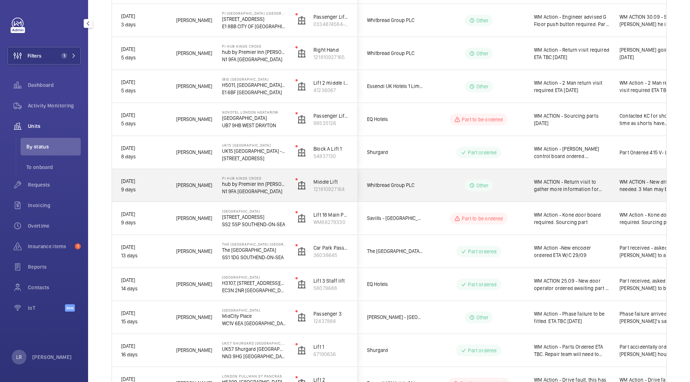
scroll to position [181, 0]
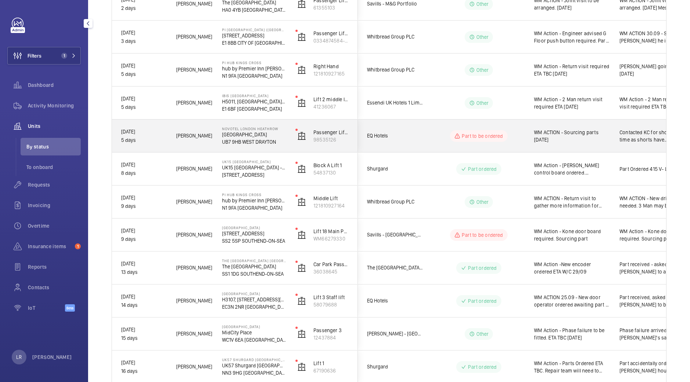
click at [430, 135] on div "Part to be ordered" at bounding box center [474, 136] width 100 height 26
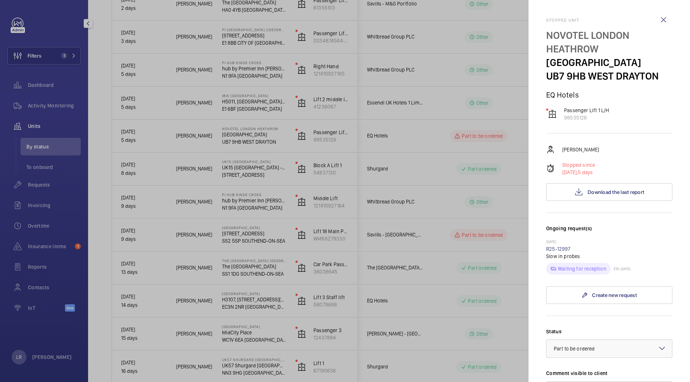
scroll to position [191, 0]
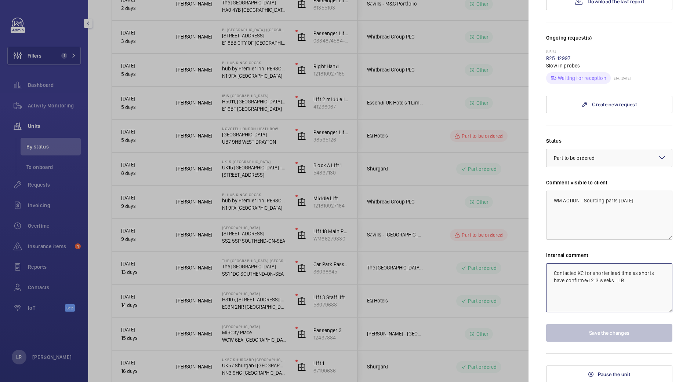
drag, startPoint x: 626, startPoint y: 286, endPoint x: 550, endPoint y: 279, distance: 75.9
click at [550, 279] on textarea "Contacted KC for shorter lead time as shorts have confirmed 2-3 weeks - LR" at bounding box center [609, 287] width 126 height 49
click at [632, 295] on textarea "Contacted KC for shorter lead time as shorts have confirmed 2-3 weeks - LR" at bounding box center [609, 287] width 126 height 49
drag, startPoint x: 632, startPoint y: 295, endPoint x: 532, endPoint y: 249, distance: 109.3
click at [532, 249] on mat-sidenav "Stopped unit NOVOTEL LONDON HEATHROW Cherry Lane UB7 9HB WEST DRAYTON EQ Hotels…" at bounding box center [608, 191] width 161 height 382
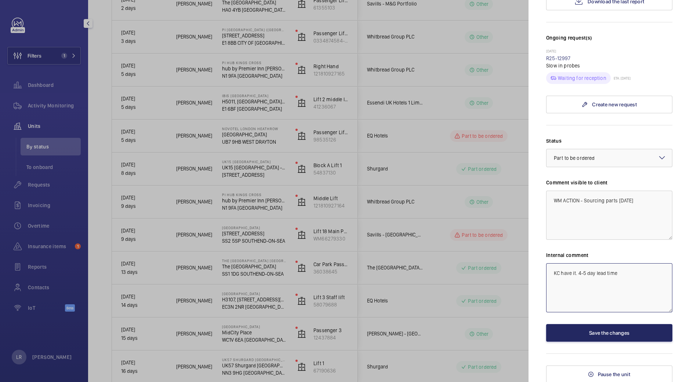
type textarea "KC have it. 4-5 day lead time"
click at [579, 331] on button "Save the changes" at bounding box center [609, 333] width 126 height 18
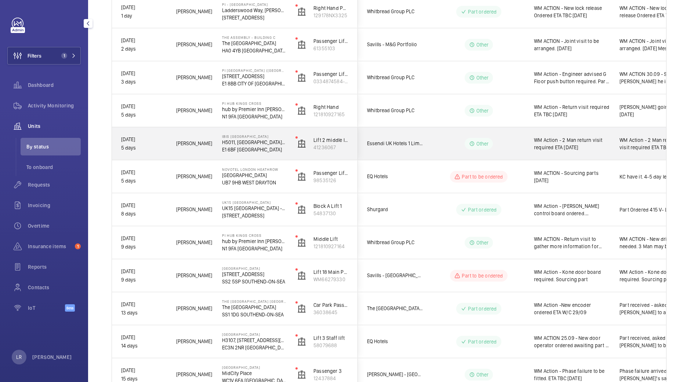
scroll to position [89, 0]
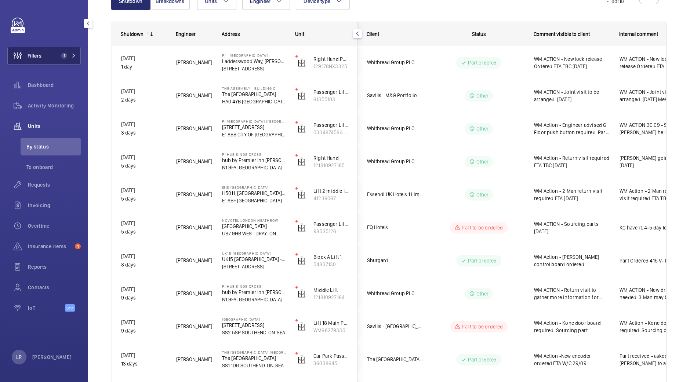
click at [58, 52] on button "Filters 1" at bounding box center [43, 56] width 73 height 18
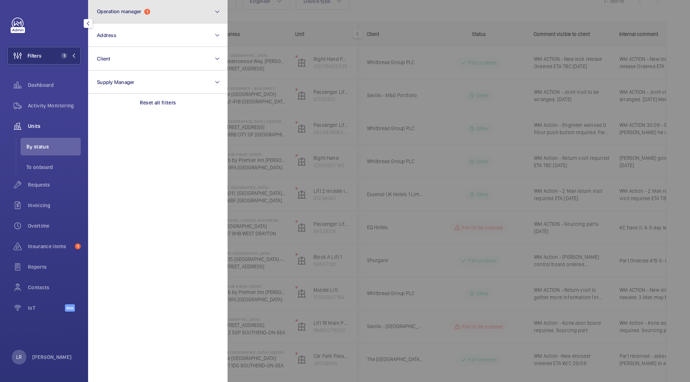
click at [137, 18] on button "Operation manager 1" at bounding box center [157, 11] width 139 height 23
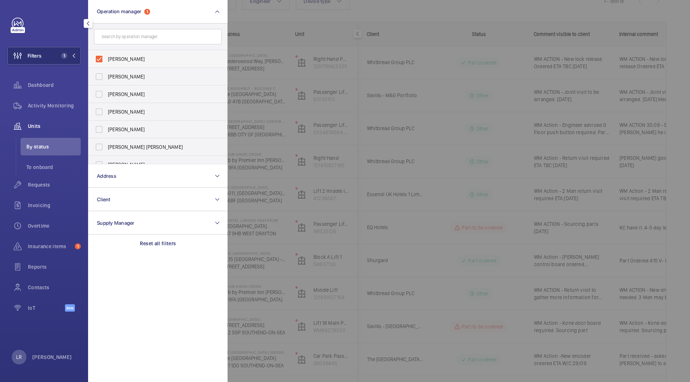
click at [141, 60] on span "Kirsten Kalaher" at bounding box center [158, 58] width 101 height 7
click at [106, 60] on input "Kirsten Kalaher" at bounding box center [99, 59] width 15 height 15
checkbox input "false"
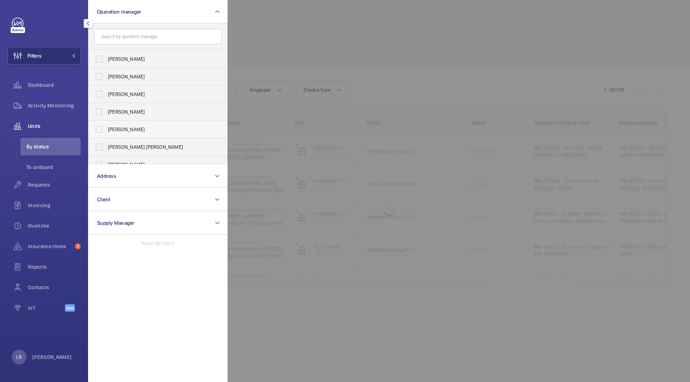
click at [140, 129] on span "Connor Dudley" at bounding box center [158, 129] width 101 height 7
click at [106, 129] on input "Connor Dudley" at bounding box center [99, 129] width 15 height 15
checkbox input "true"
click at [326, 59] on div at bounding box center [573, 191] width 690 height 382
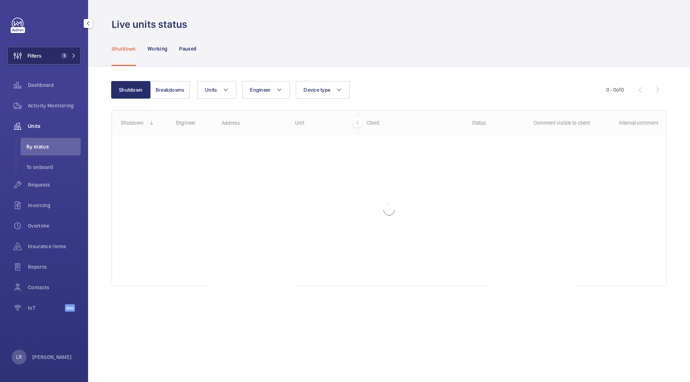
click at [58, 59] on button "Filters 1" at bounding box center [43, 56] width 73 height 18
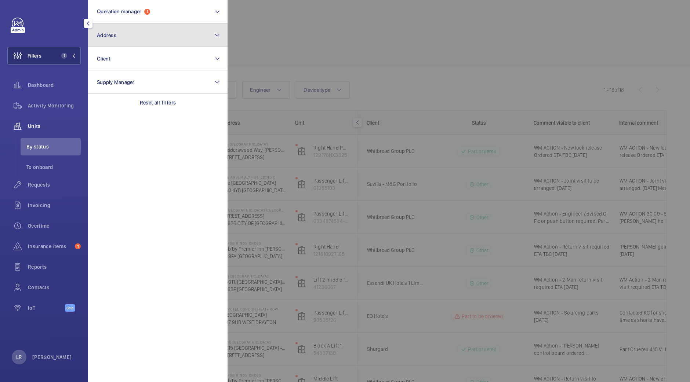
click at [163, 43] on button "Address" at bounding box center [157, 34] width 139 height 23
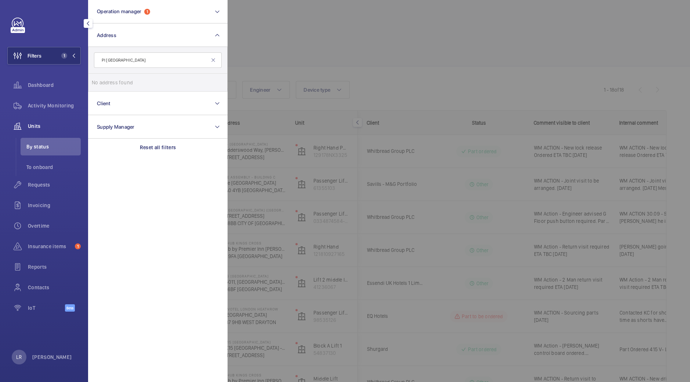
click at [120, 63] on input "PI [GEOGRAPHIC_DATA]" at bounding box center [158, 59] width 128 height 15
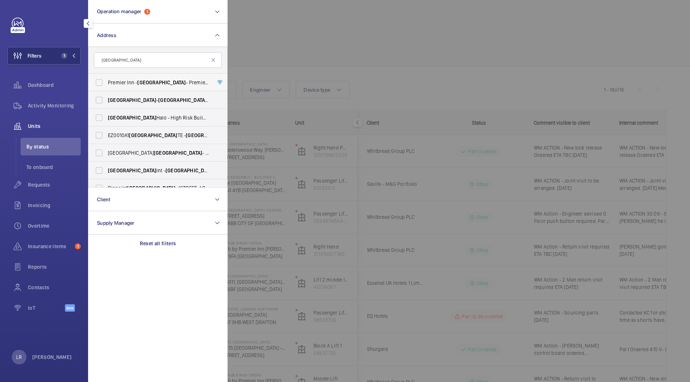
type input "[GEOGRAPHIC_DATA]"
click at [148, 86] on span "[GEOGRAPHIC_DATA] - [GEOGRAPHIC_DATA] - [GEOGRAPHIC_DATA] [GEOGRAPHIC_DATA]" at bounding box center [158, 82] width 101 height 7
click at [106, 86] on input "[GEOGRAPHIC_DATA] - [GEOGRAPHIC_DATA] - [GEOGRAPHIC_DATA] [GEOGRAPHIC_DATA]" at bounding box center [99, 82] width 15 height 15
checkbox input "true"
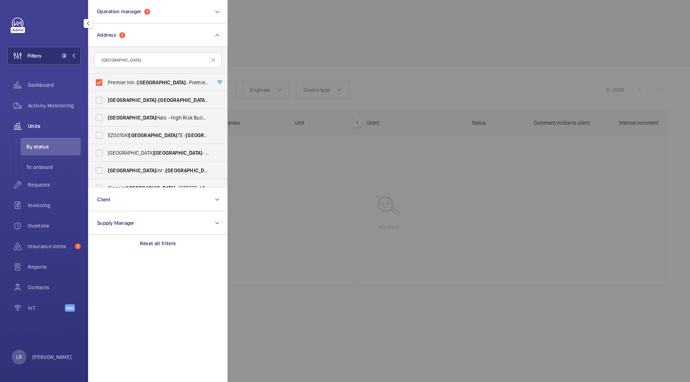
click at [326, 51] on div at bounding box center [573, 191] width 690 height 382
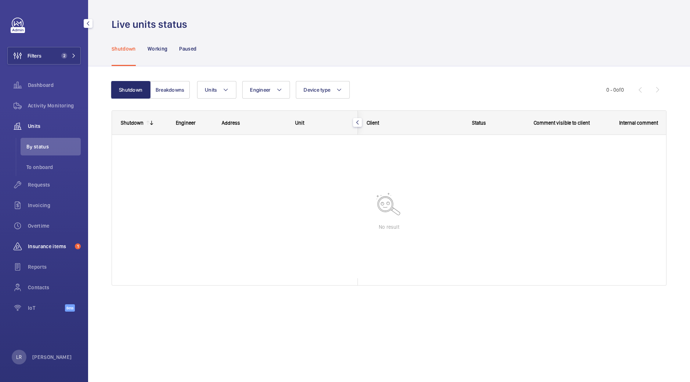
click at [68, 243] on span "Insurance items" at bounding box center [50, 246] width 44 height 7
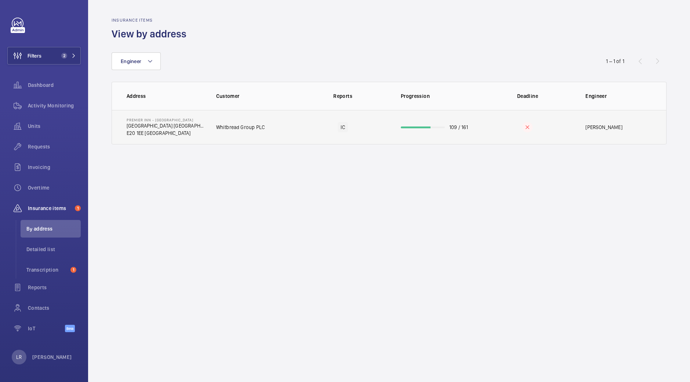
click at [270, 120] on td "Whitbread Group PLC" at bounding box center [250, 127] width 92 height 34
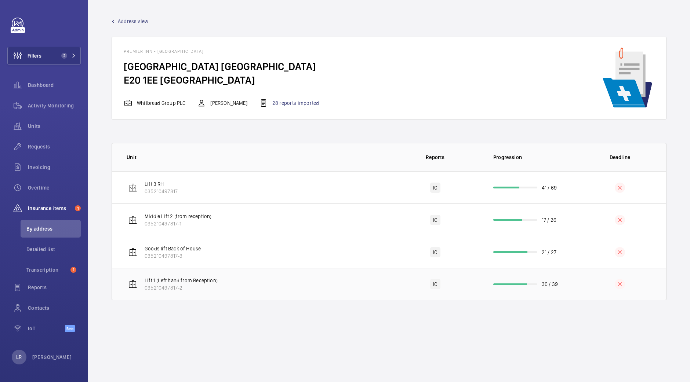
click at [242, 282] on td "Lift 1 (Left hand from Reception) 035210497817-2" at bounding box center [250, 284] width 277 height 32
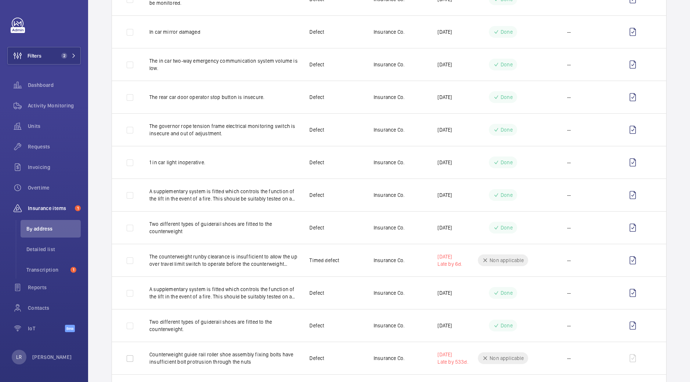
scroll to position [593, 0]
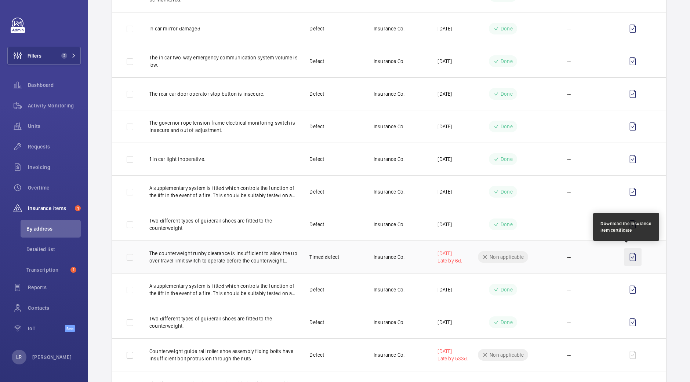
click at [625, 257] on wm-front-icon-button at bounding box center [633, 257] width 18 height 18
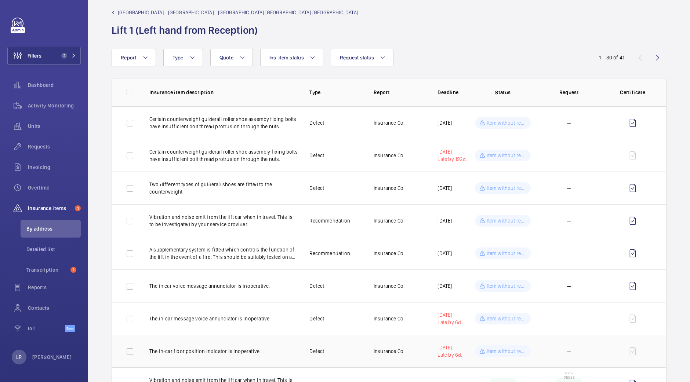
scroll to position [0, 0]
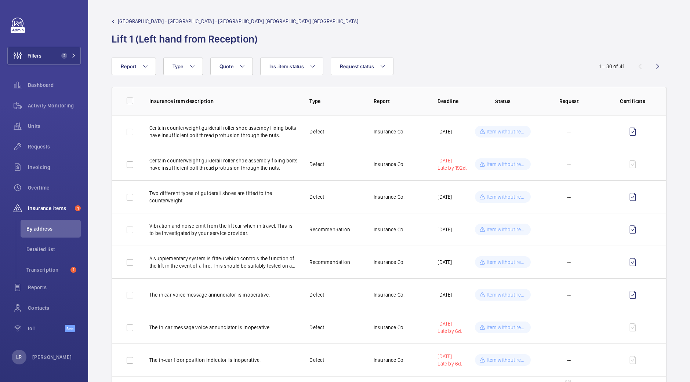
click at [135, 30] on div "[GEOGRAPHIC_DATA] - [GEOGRAPHIC_DATA] - [GEOGRAPHIC_DATA] [GEOGRAPHIC_DATA] [GE…" at bounding box center [235, 32] width 247 height 28
click at [148, 23] on span "[GEOGRAPHIC_DATA] - [GEOGRAPHIC_DATA] - [GEOGRAPHIC_DATA] [GEOGRAPHIC_DATA] [GE…" at bounding box center [238, 21] width 240 height 7
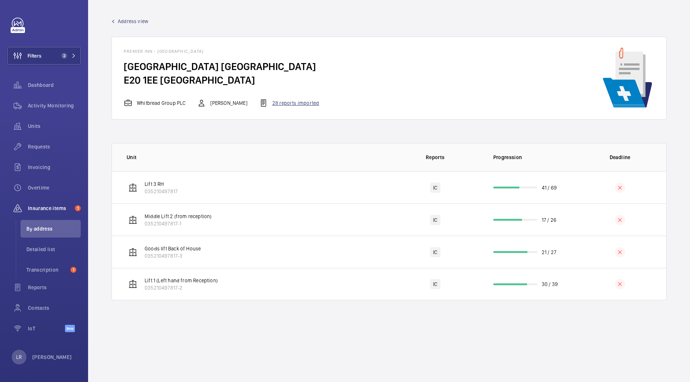
click at [277, 106] on div "28 reports imported" at bounding box center [289, 103] width 60 height 9
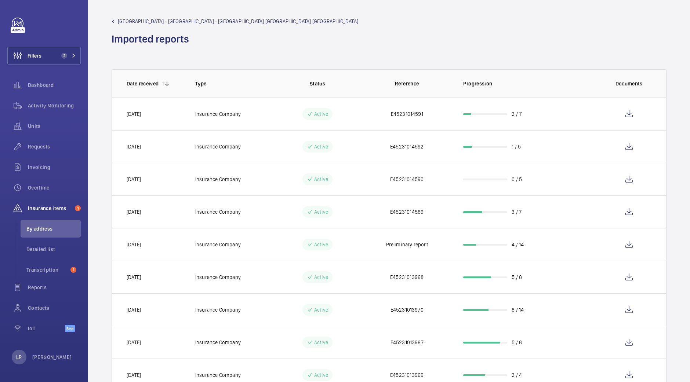
click at [167, 21] on span "[GEOGRAPHIC_DATA] - [GEOGRAPHIC_DATA] - [GEOGRAPHIC_DATA] [GEOGRAPHIC_DATA] [GE…" at bounding box center [238, 21] width 240 height 7
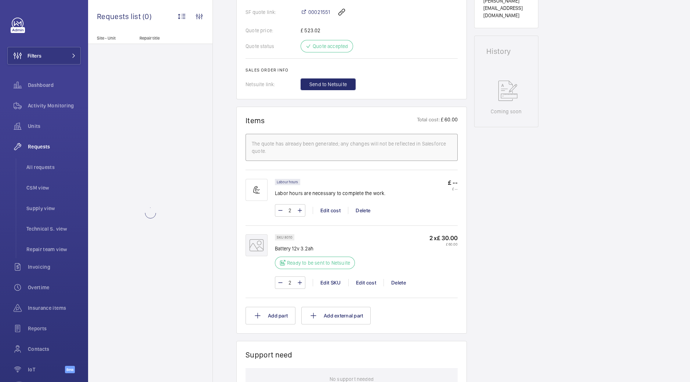
scroll to position [337, 0]
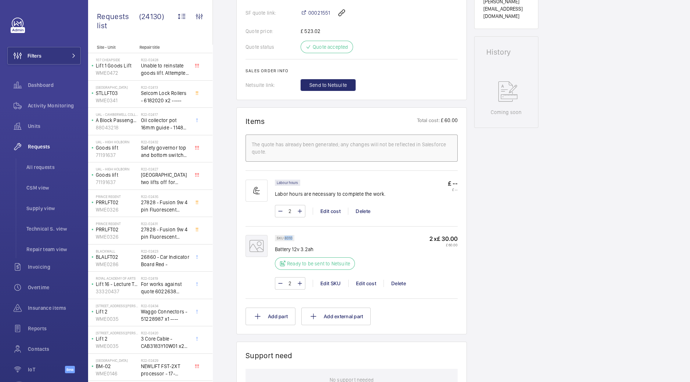
drag, startPoint x: 285, startPoint y: 237, endPoint x: 294, endPoint y: 237, distance: 9.5
click at [294, 237] on wm-front-pills "SKU 8010" at bounding box center [287, 238] width 24 height 6
copy p "8010"
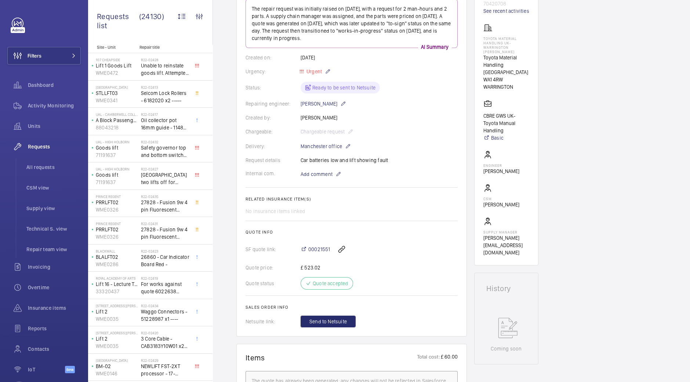
scroll to position [29, 0]
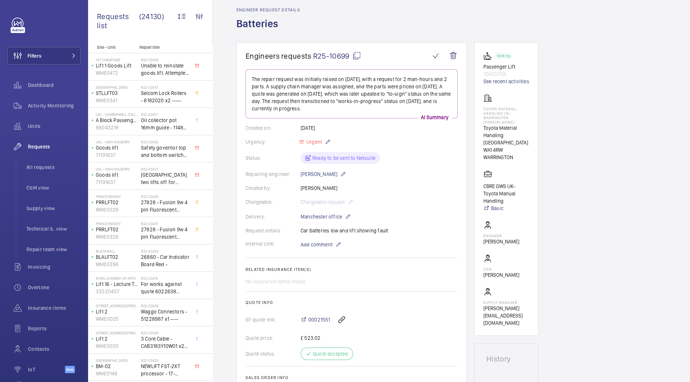
click at [355, 57] on mat-icon at bounding box center [356, 55] width 9 height 9
copy p "8010"
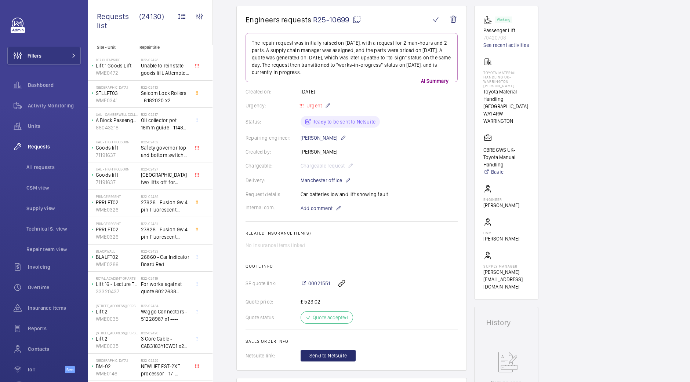
scroll to position [0, 0]
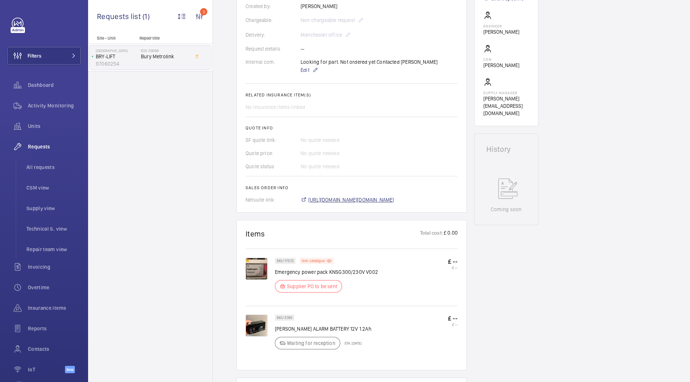
scroll to position [208, 0]
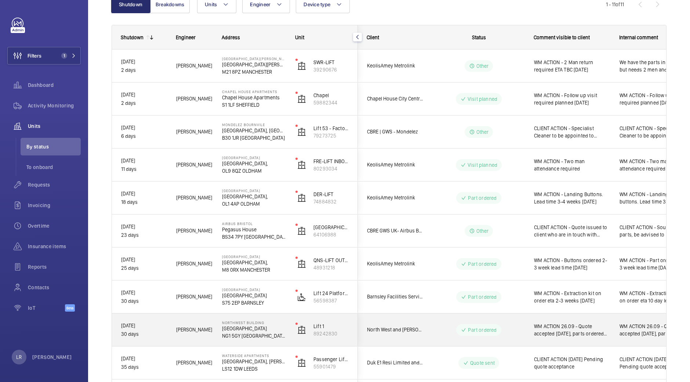
scroll to position [65, 0]
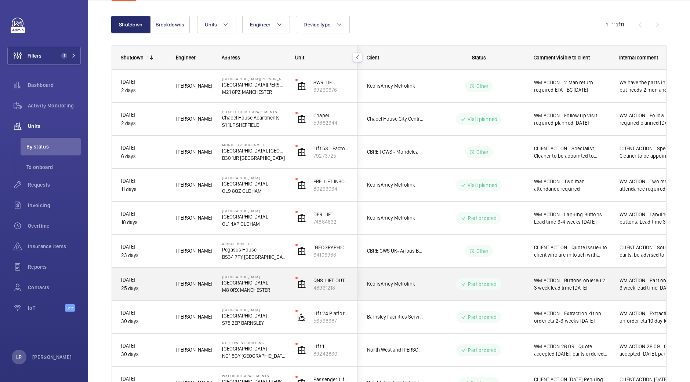
click at [413, 268] on div "KeolisAmey Metrolink" at bounding box center [391, 284] width 66 height 33
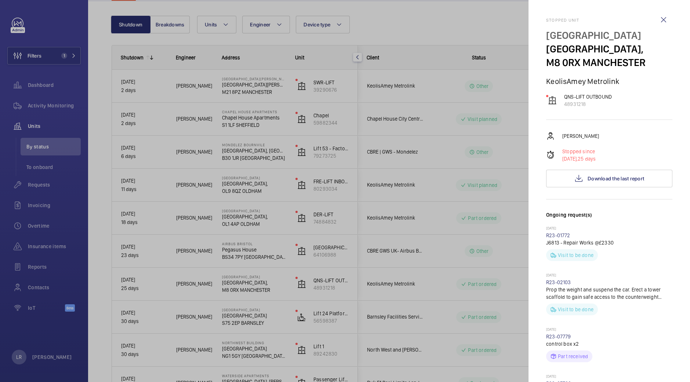
click at [413, 268] on div at bounding box center [345, 191] width 690 height 382
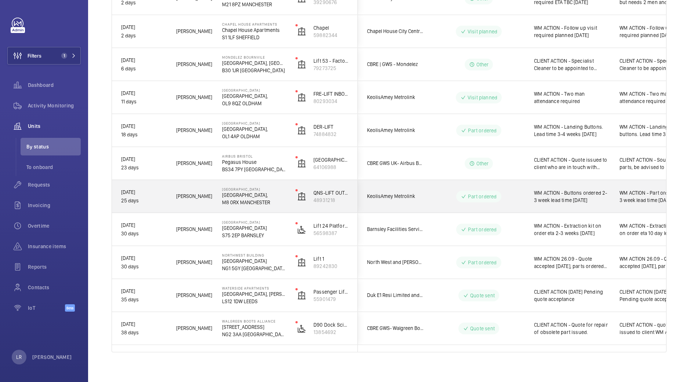
scroll to position [158, 0]
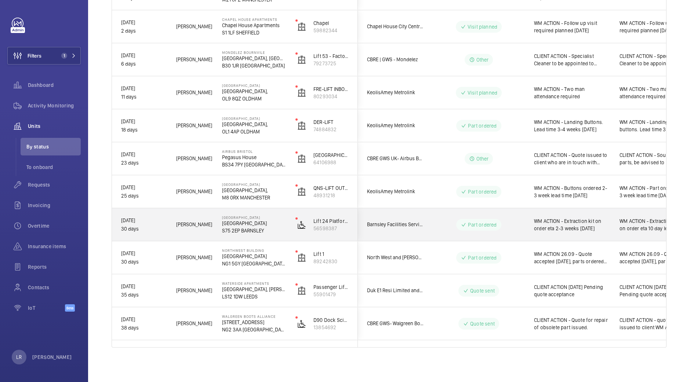
click at [408, 233] on div "Barnsley Facilities Services- [GEOGRAPHIC_DATA]" at bounding box center [390, 224] width 65 height 23
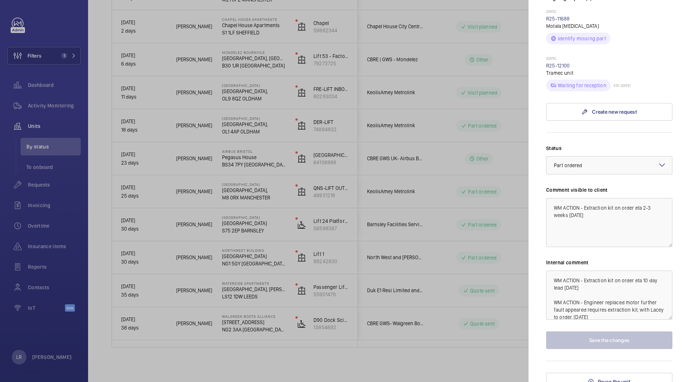
scroll to position [226, 0]
click at [574, 214] on textarea "WM ACTION - Extraction kit on order eta 2-3 weeks [DATE]" at bounding box center [609, 222] width 126 height 49
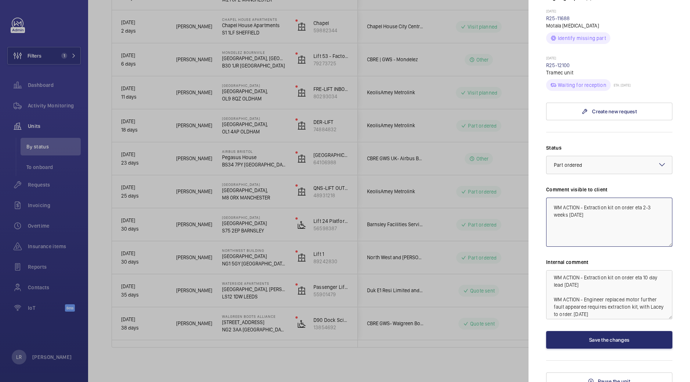
scroll to position [0, 0]
type textarea "WM ACTION - Extraction kit on order eta 2-3 weeks [DATE]"
click at [577, 343] on button "Save the changes" at bounding box center [609, 340] width 126 height 18
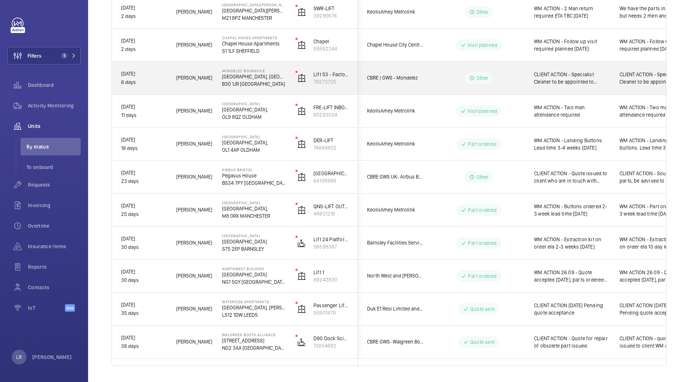
scroll to position [158, 0]
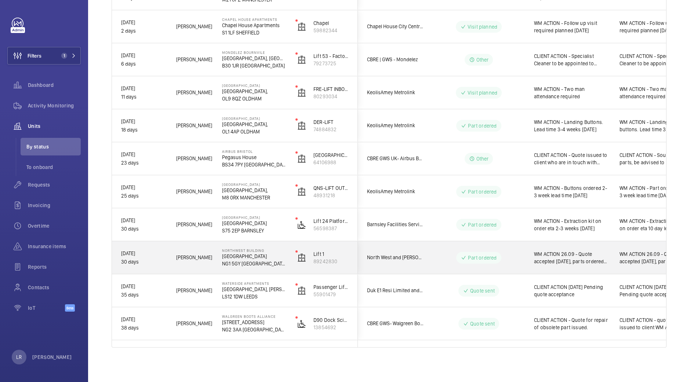
click at [509, 258] on wm-front-pills-cell "Part ordered" at bounding box center [478, 258] width 91 height 12
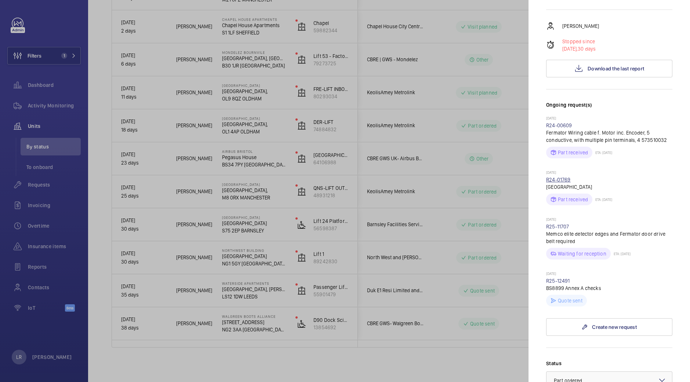
scroll to position [233, 0]
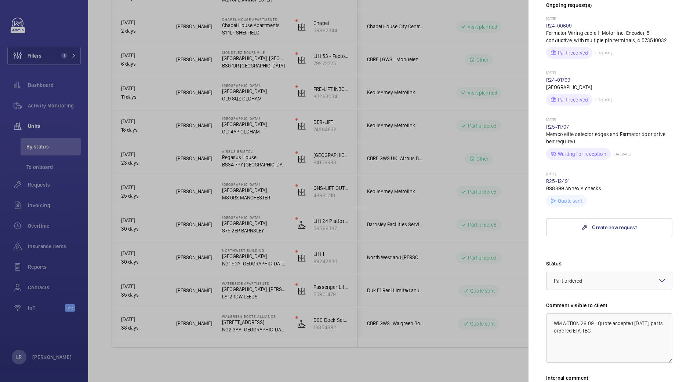
click at [488, 252] on div at bounding box center [345, 191] width 690 height 382
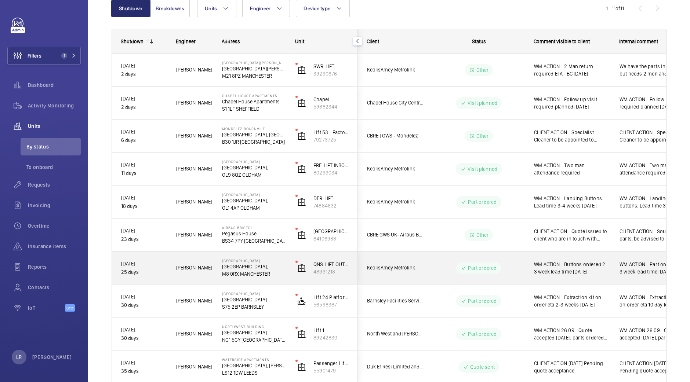
scroll to position [81, 0]
